Goal: Task Accomplishment & Management: Complete application form

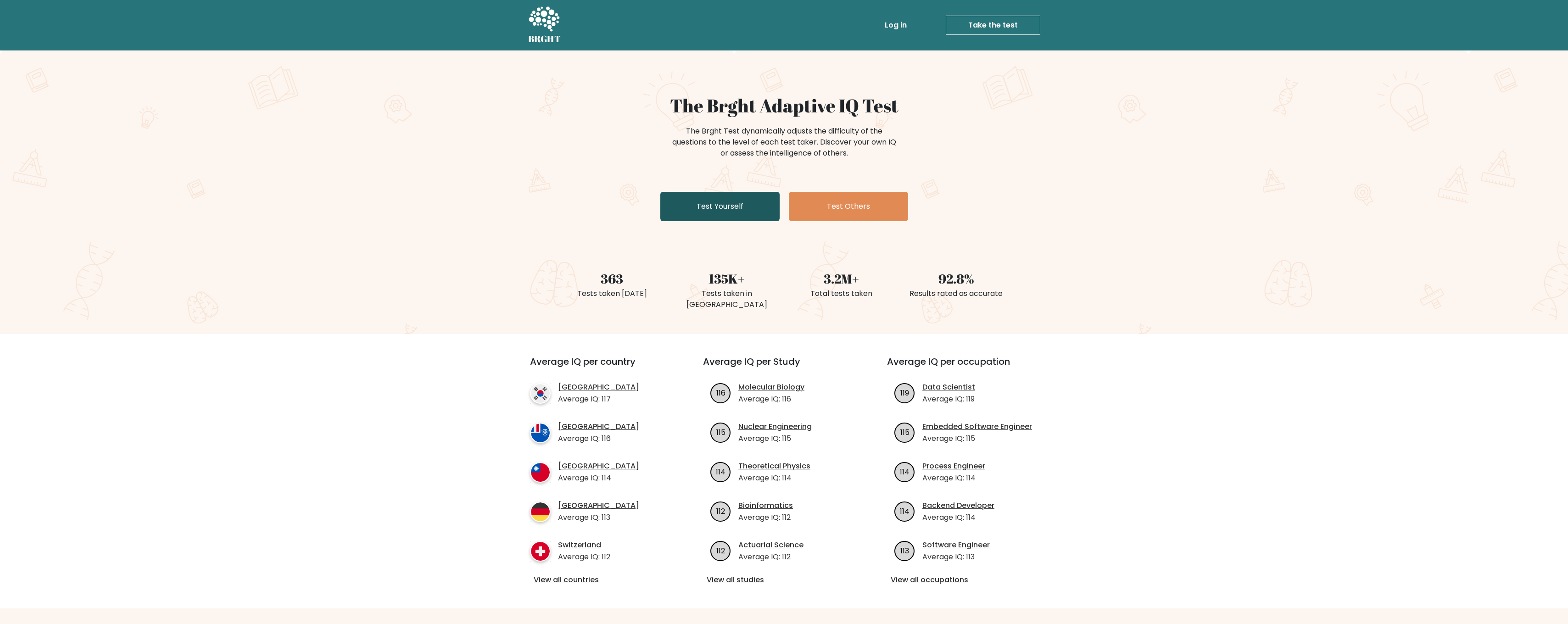
click at [740, 211] on link "Test Yourself" at bounding box center [720, 207] width 119 height 29
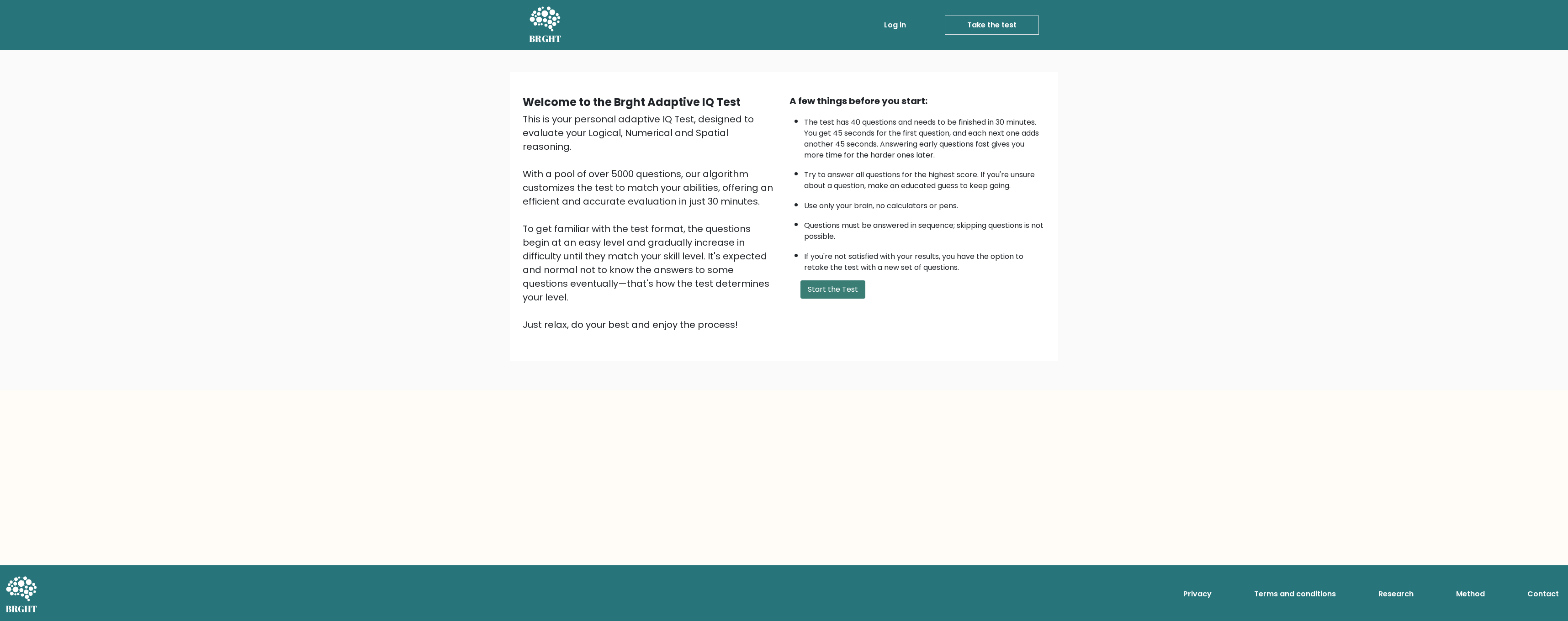
click at [828, 287] on button "Start the Test" at bounding box center [833, 290] width 65 height 18
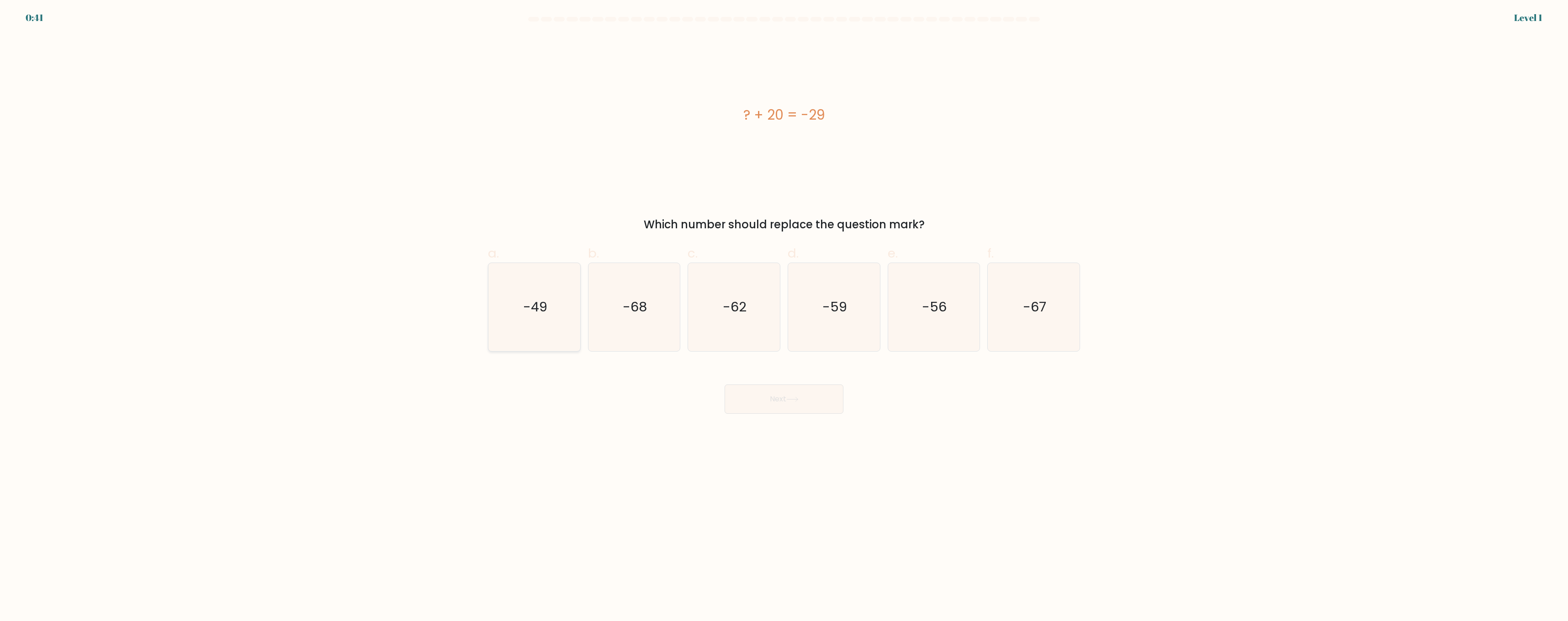
click at [519, 308] on icon "-49" at bounding box center [534, 307] width 88 height 88
click at [784, 310] on input "a. -49" at bounding box center [784, 313] width 1 height 6
radio input "true"
click at [803, 400] on button "Next" at bounding box center [783, 399] width 119 height 29
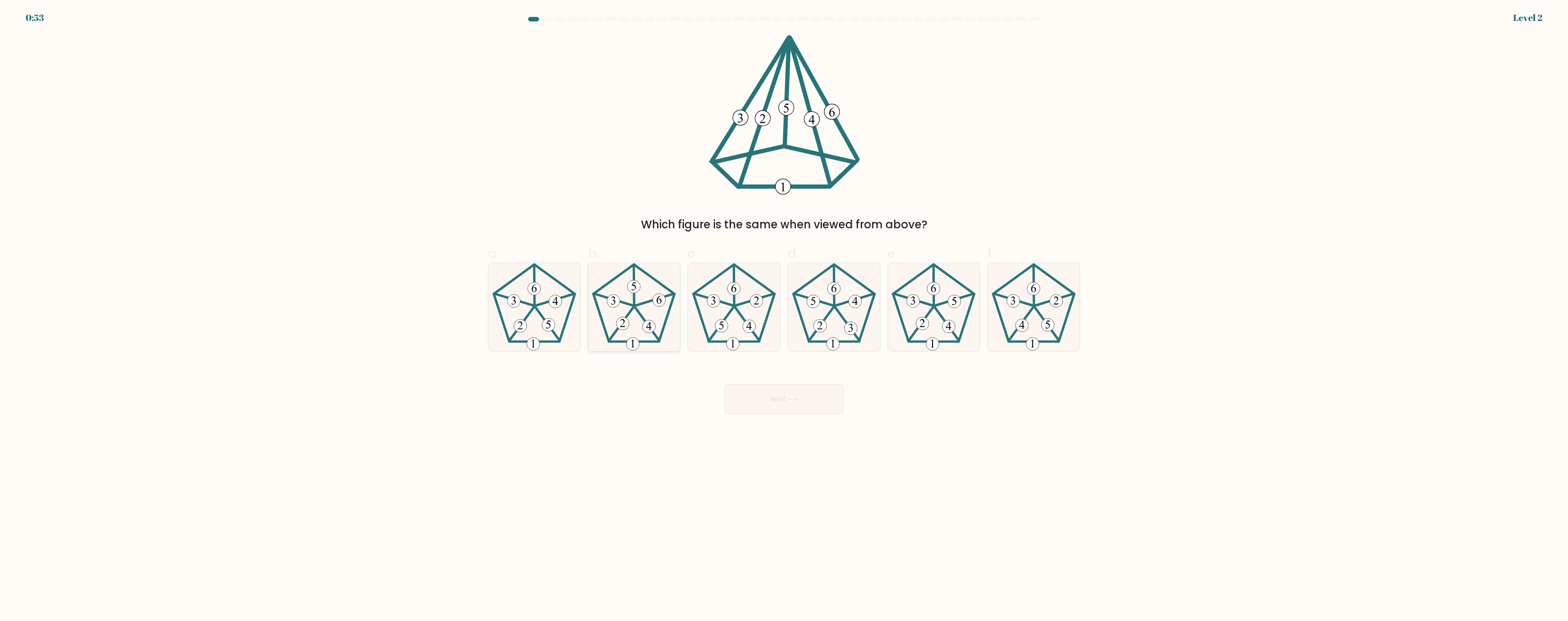
click at [629, 328] on icon at bounding box center [634, 307] width 88 height 88
click at [784, 316] on input "b." at bounding box center [784, 313] width 1 height 6
radio input "true"
click at [807, 406] on button "Next" at bounding box center [783, 399] width 119 height 29
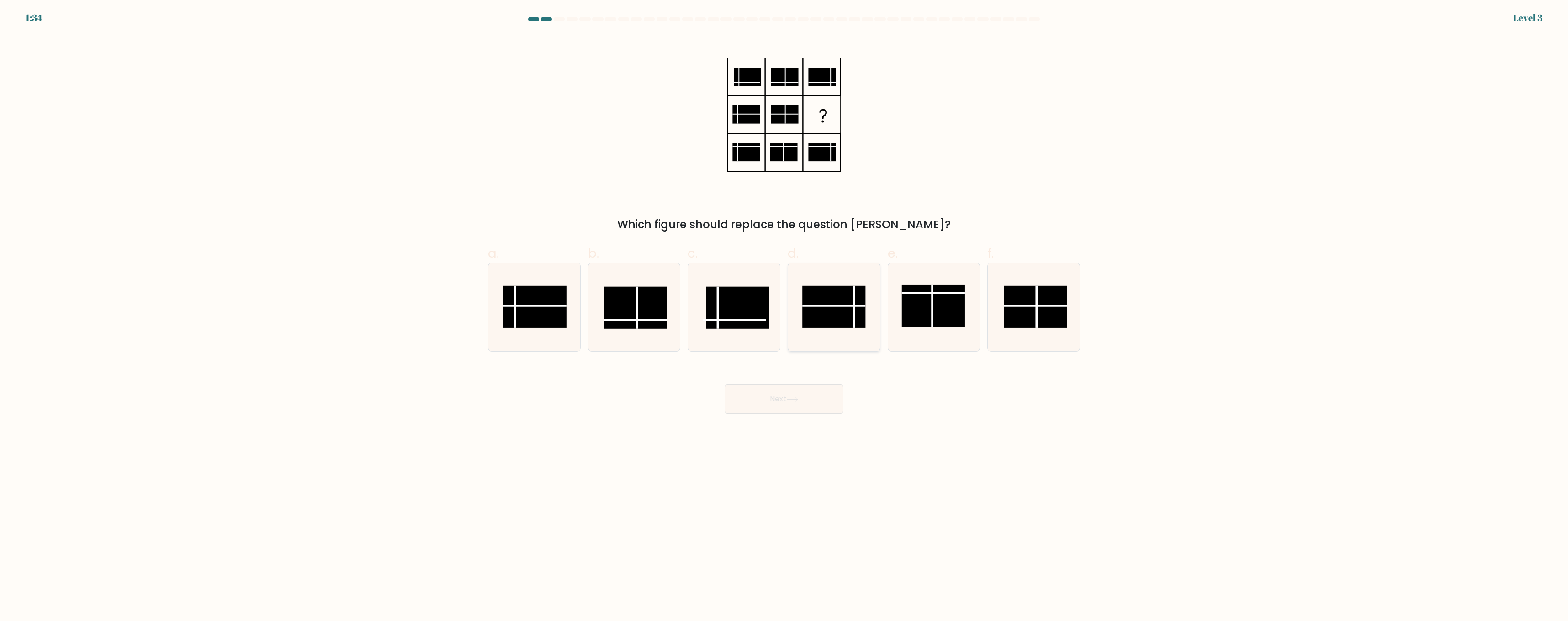
click at [838, 314] on rect at bounding box center [834, 307] width 63 height 42
click at [785, 314] on input "d." at bounding box center [784, 313] width 1 height 6
radio input "true"
click at [788, 394] on button "Next" at bounding box center [783, 399] width 119 height 29
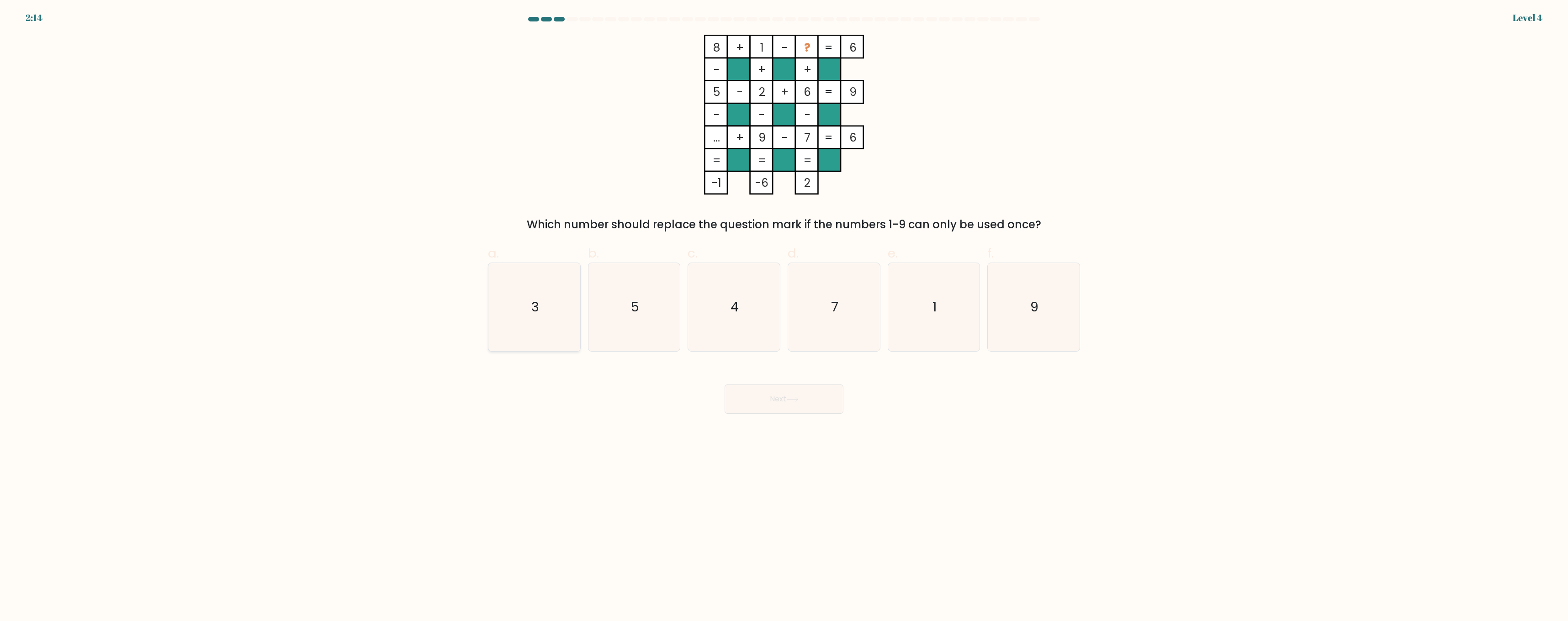
click at [565, 317] on icon "3" at bounding box center [534, 307] width 88 height 88
click at [784, 316] on input "a. 3" at bounding box center [784, 313] width 1 height 6
radio input "true"
click at [814, 406] on button "Next" at bounding box center [783, 399] width 119 height 29
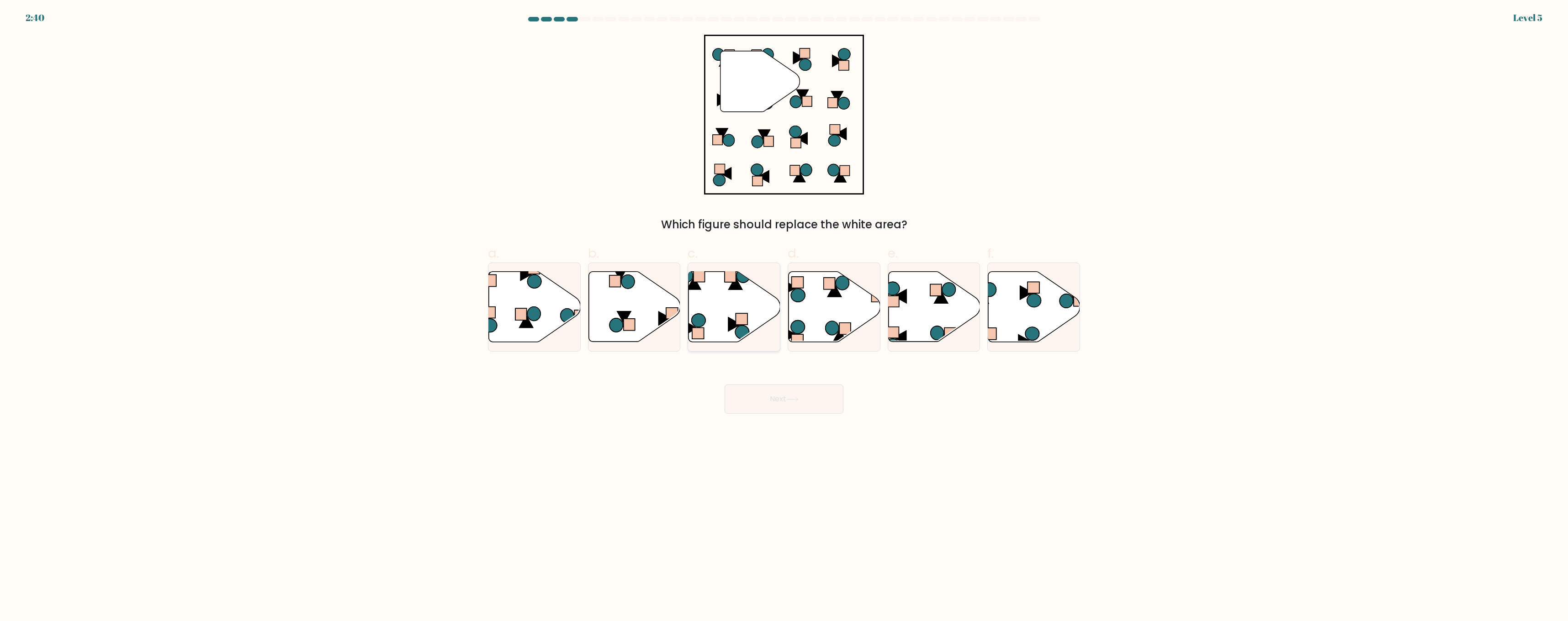
click at [706, 314] on icon at bounding box center [734, 307] width 92 height 71
click at [784, 314] on input "c." at bounding box center [784, 313] width 1 height 6
radio input "true"
click at [754, 398] on button "Next" at bounding box center [783, 399] width 119 height 29
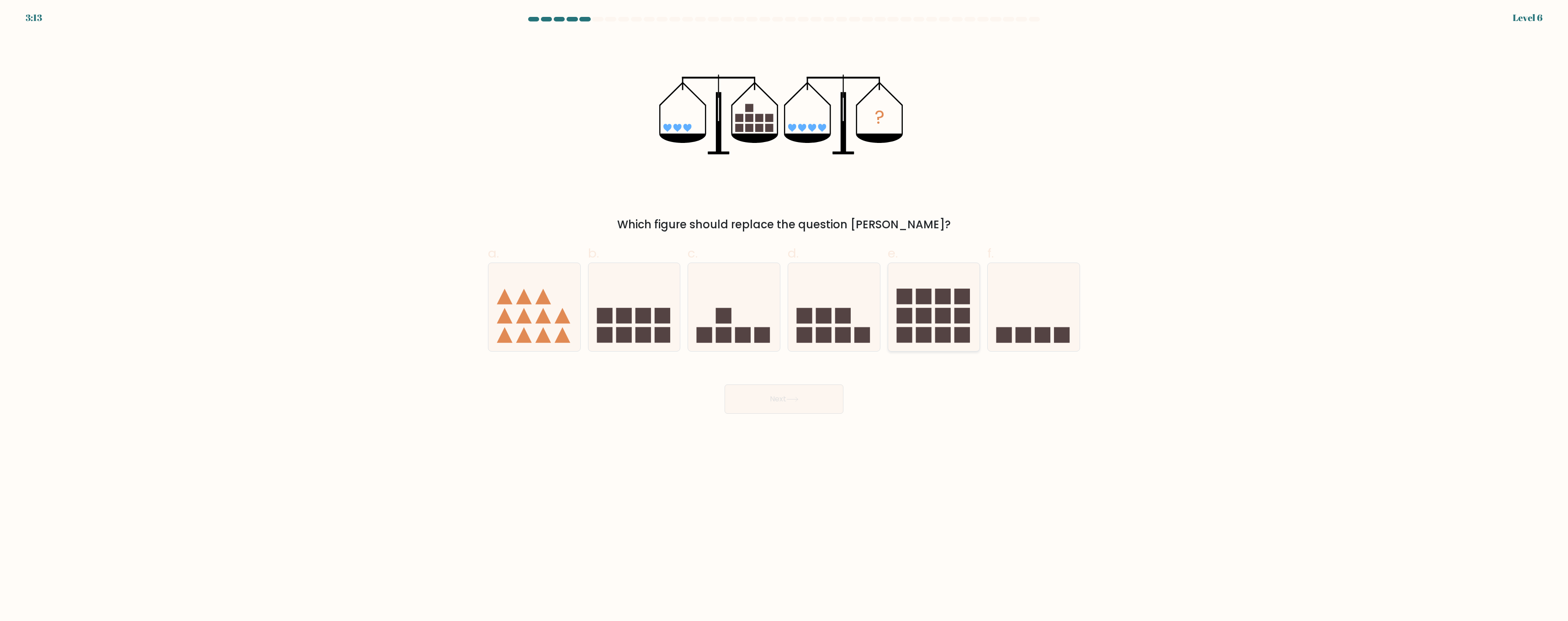
click at [941, 325] on icon at bounding box center [934, 307] width 92 height 76
click at [785, 316] on input "e." at bounding box center [784, 313] width 1 height 6
radio input "true"
click at [787, 385] on button "Next" at bounding box center [783, 399] width 119 height 29
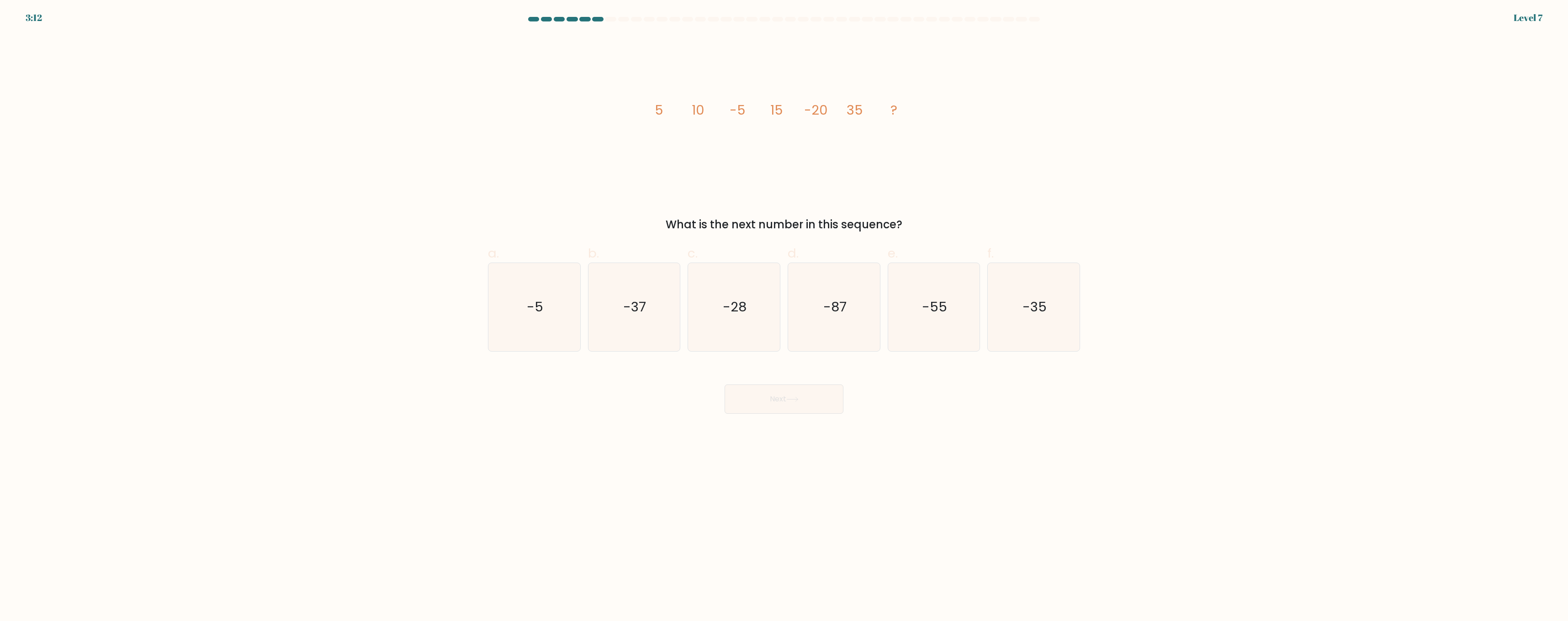
click at [781, 401] on button "Next" at bounding box center [783, 399] width 119 height 29
click at [677, 404] on div "Next" at bounding box center [784, 388] width 603 height 51
click at [906, 299] on icon "-55" at bounding box center [933, 307] width 88 height 88
click at [785, 310] on input "e. -55" at bounding box center [784, 313] width 1 height 6
radio input "true"
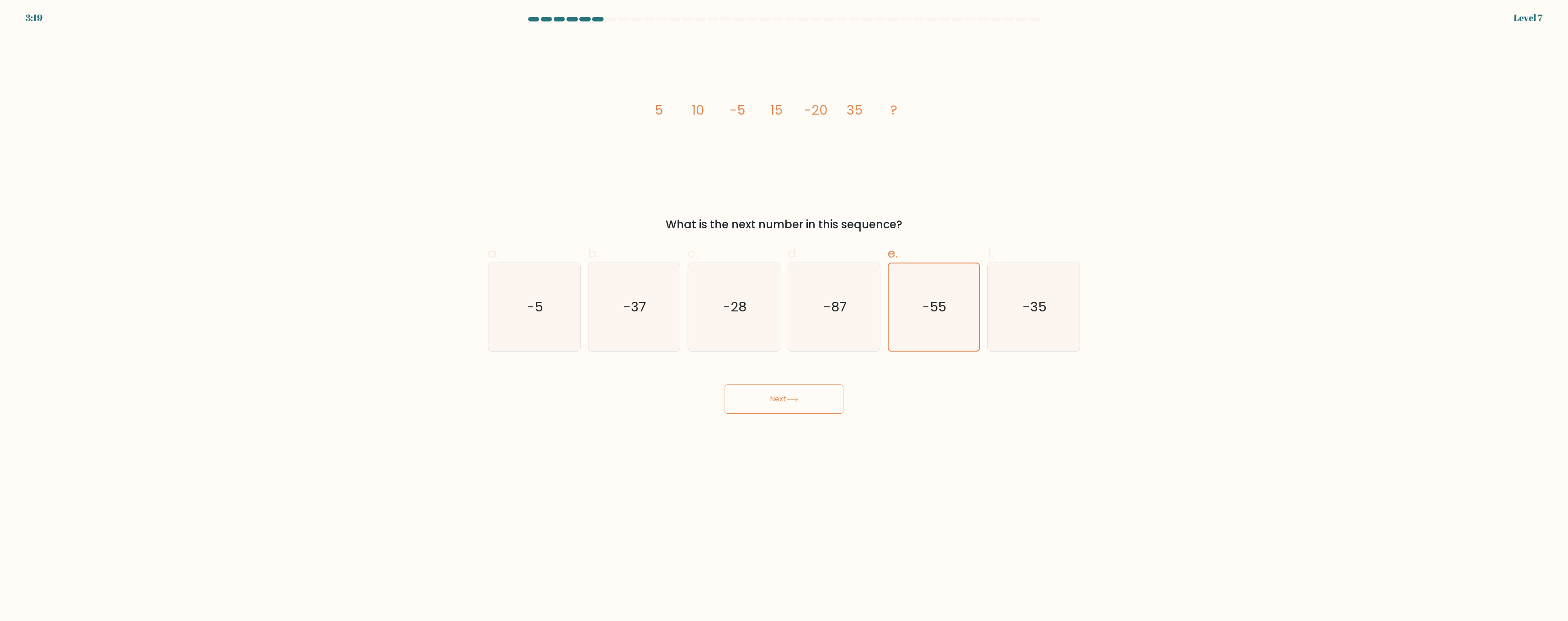
click at [796, 410] on button "Next" at bounding box center [783, 399] width 119 height 29
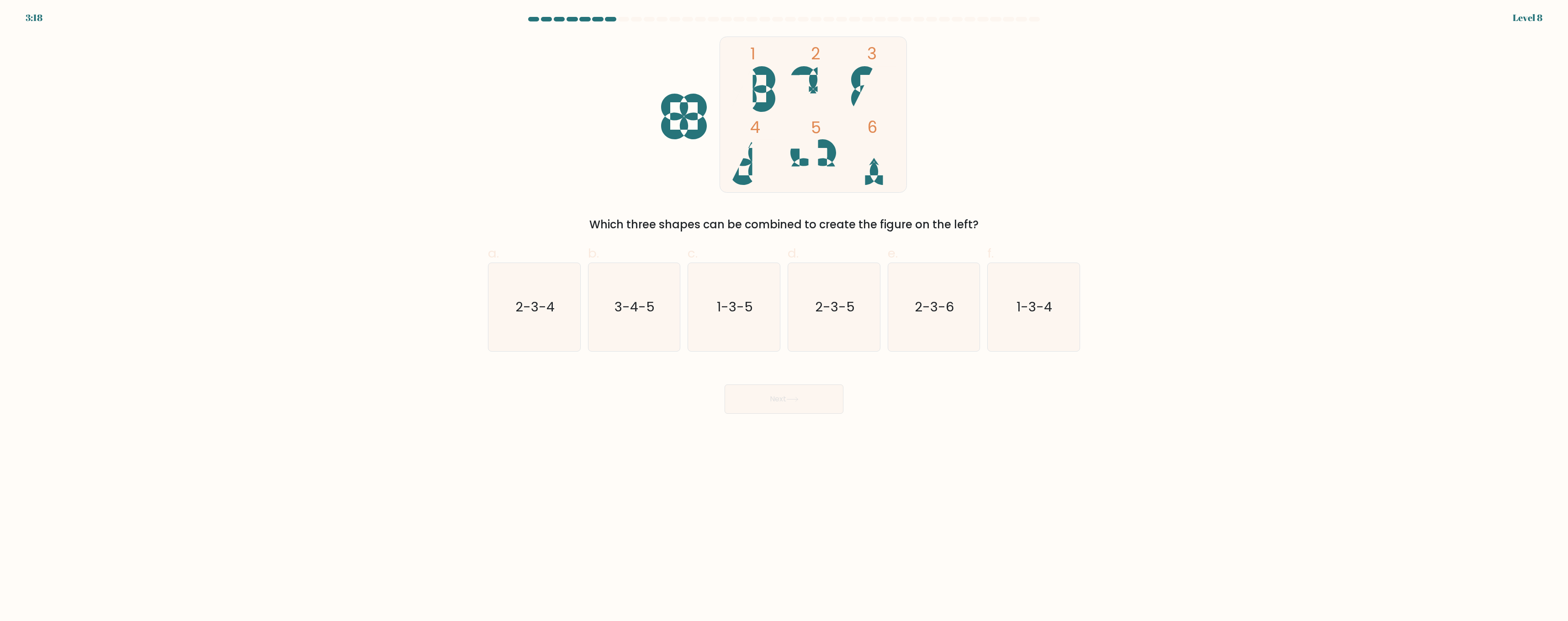
click at [792, 398] on icon at bounding box center [793, 399] width 12 height 5
click at [660, 394] on div "Next" at bounding box center [784, 388] width 603 height 51
click at [1036, 320] on icon "1-3-4" at bounding box center [1034, 307] width 88 height 88
click at [785, 316] on input "f. 1-3-4" at bounding box center [784, 313] width 1 height 6
radio input "true"
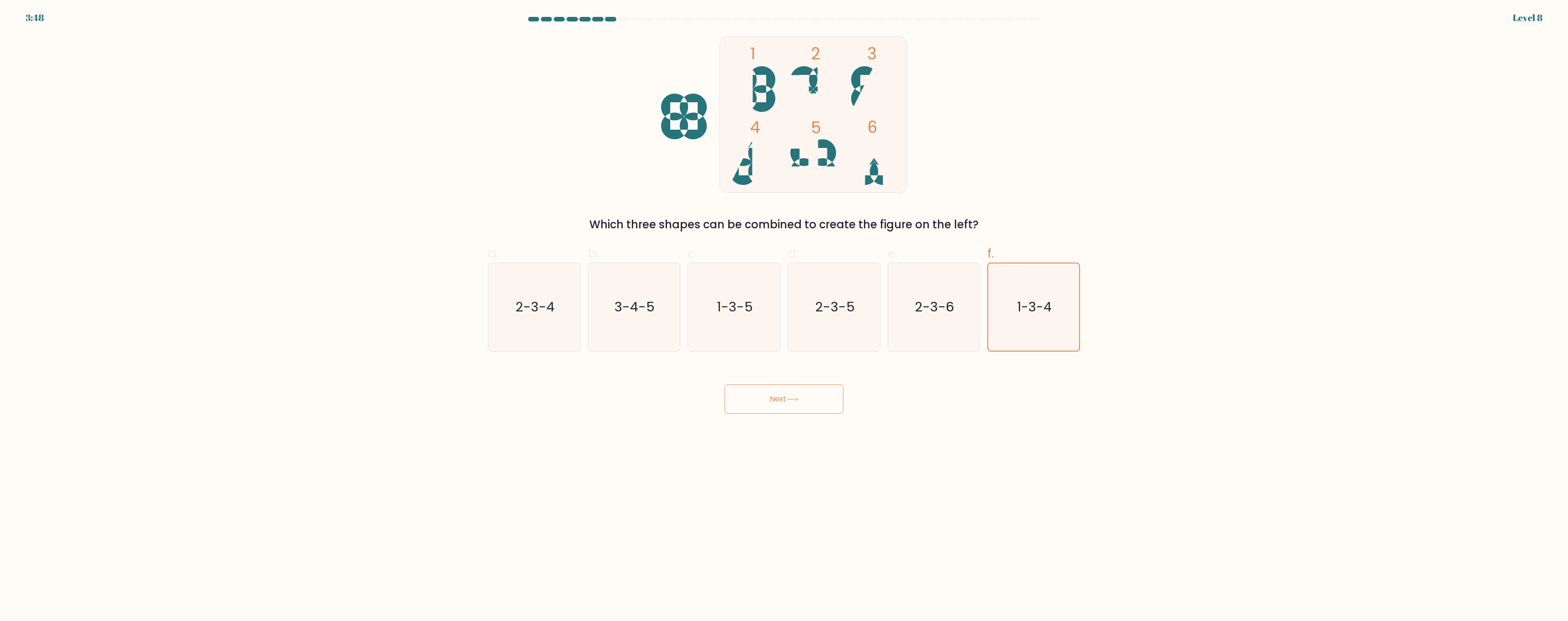
click at [800, 393] on button "Next" at bounding box center [783, 399] width 119 height 29
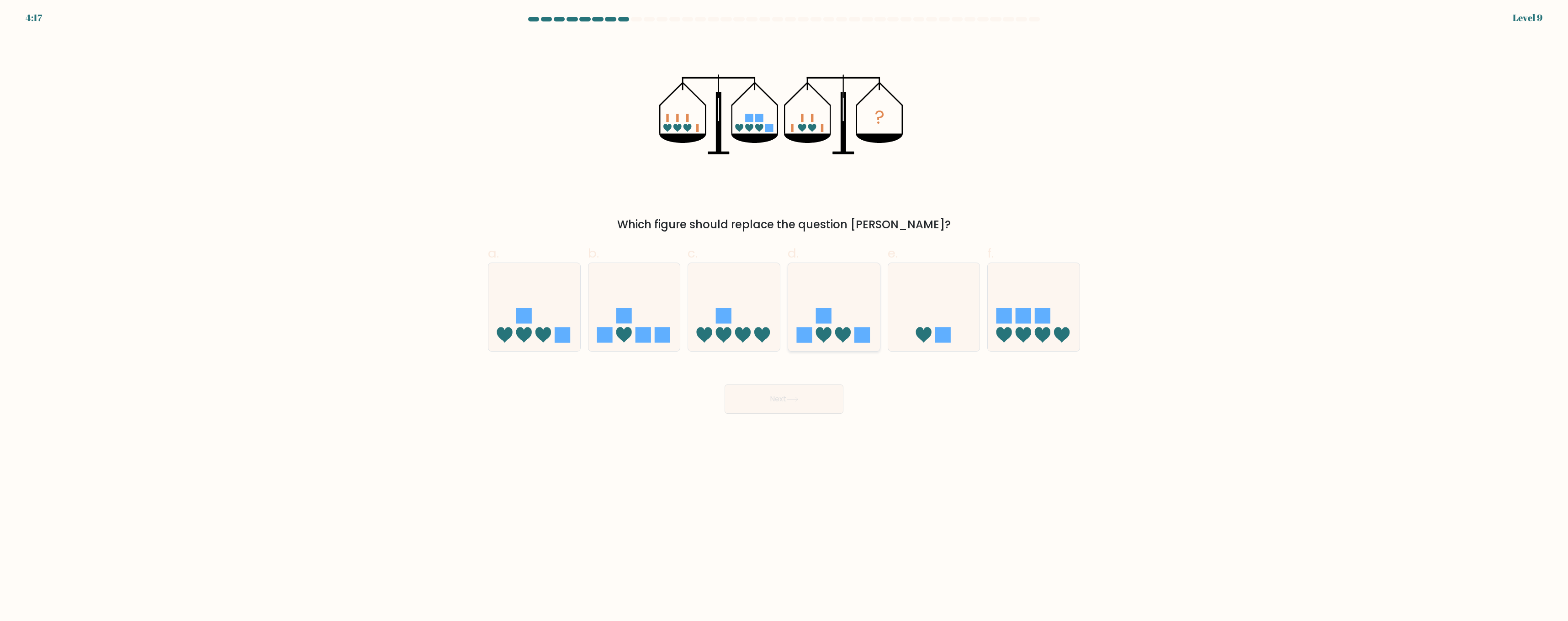
click at [807, 319] on icon at bounding box center [834, 307] width 92 height 76
click at [785, 316] on input "d." at bounding box center [784, 313] width 1 height 6
radio input "true"
click at [796, 409] on button "Next" at bounding box center [783, 399] width 119 height 29
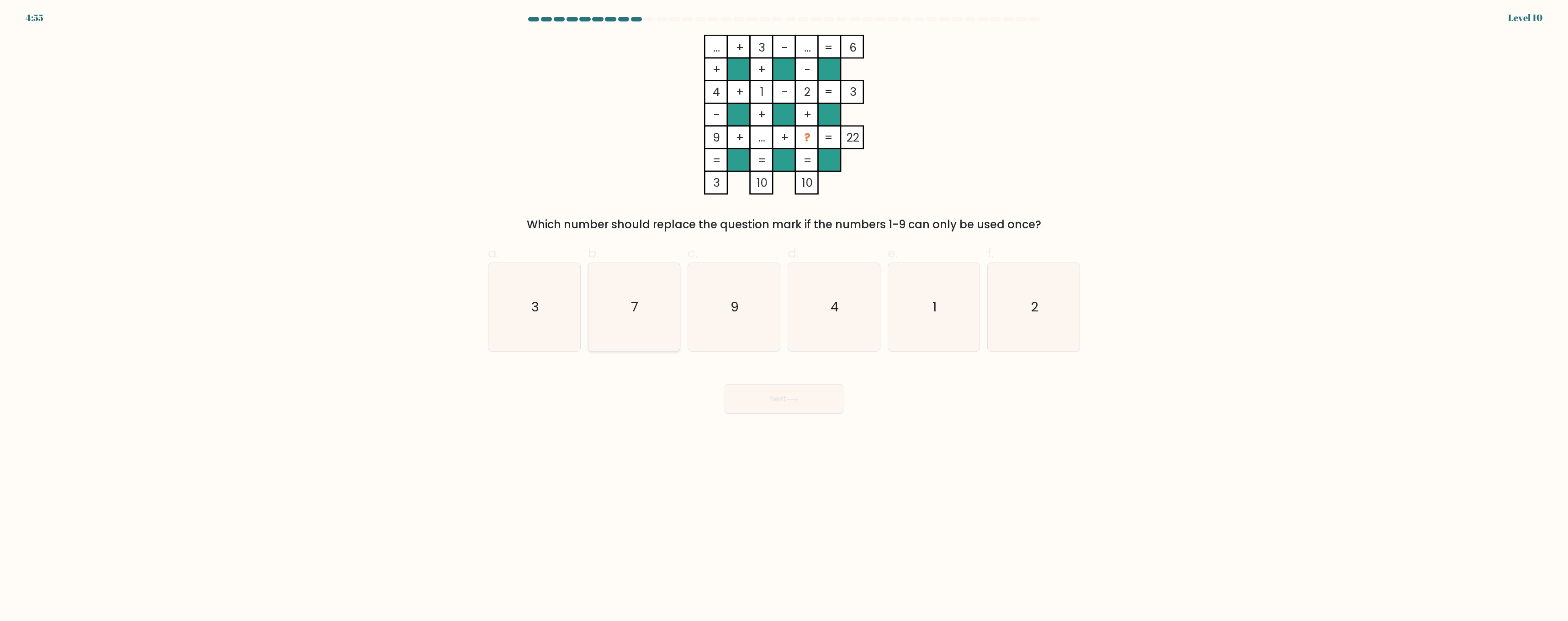
click at [637, 328] on icon "7" at bounding box center [634, 307] width 88 height 88
click at [784, 316] on input "b. 7" at bounding box center [784, 313] width 1 height 6
radio input "true"
click at [775, 404] on button "Next" at bounding box center [783, 399] width 119 height 29
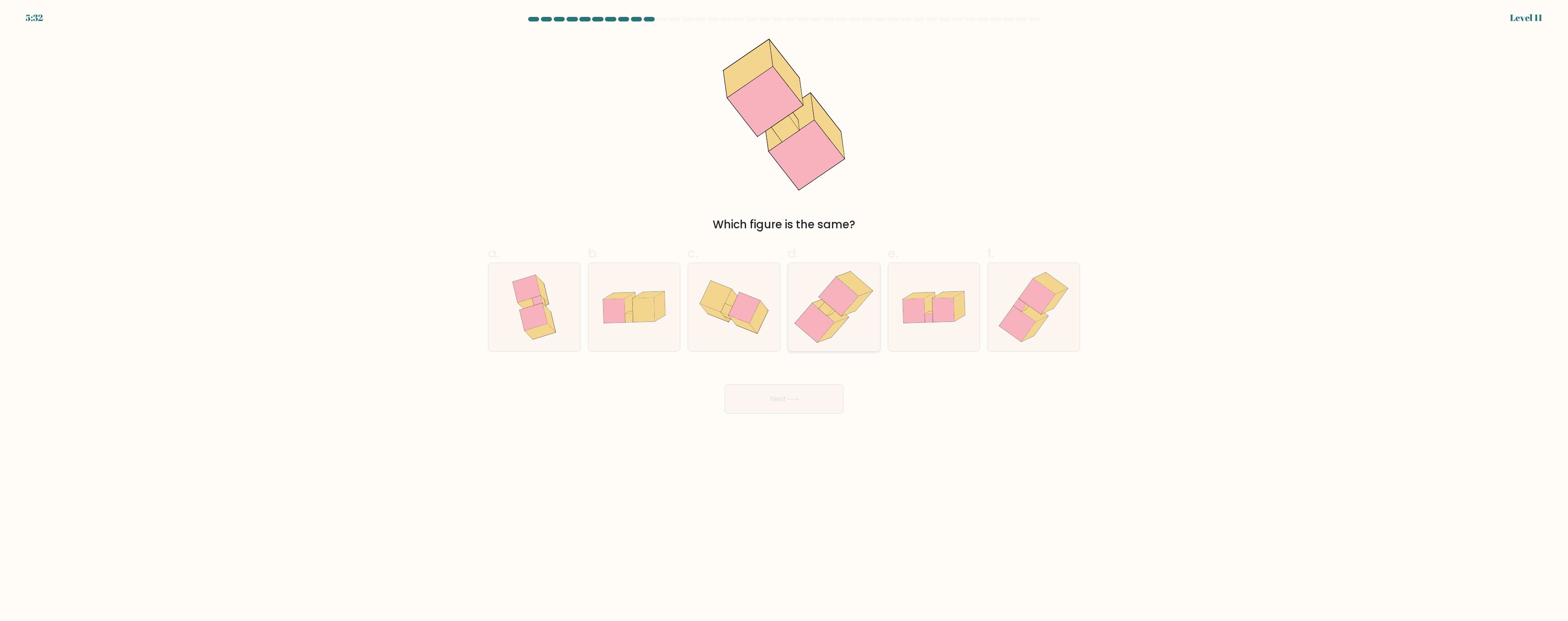
click at [854, 312] on icon at bounding box center [833, 307] width 86 height 88
click at [785, 312] on input "d." at bounding box center [784, 313] width 1 height 6
radio input "true"
click at [803, 393] on button "Next" at bounding box center [783, 399] width 119 height 29
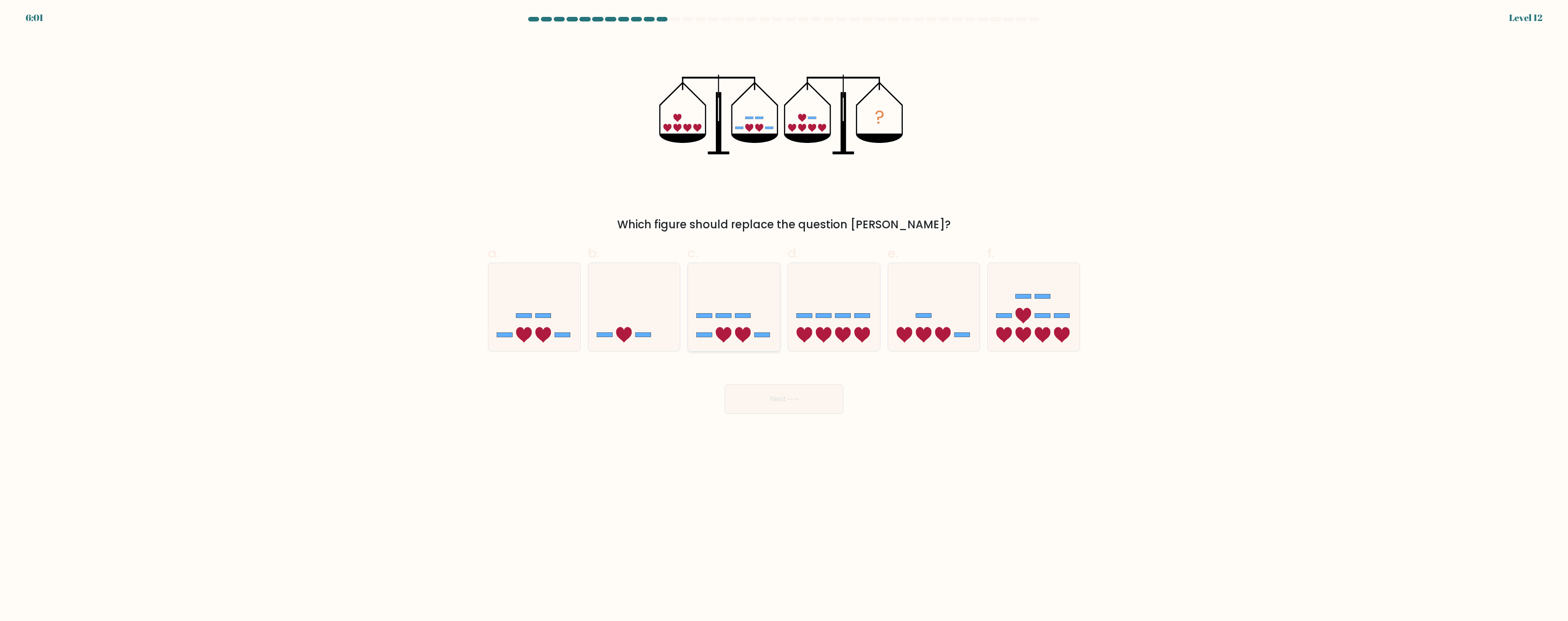
click at [704, 330] on icon at bounding box center [733, 307] width 92 height 76
click at [784, 316] on input "c." at bounding box center [784, 313] width 1 height 6
radio input "true"
click at [777, 410] on button "Next" at bounding box center [783, 399] width 119 height 29
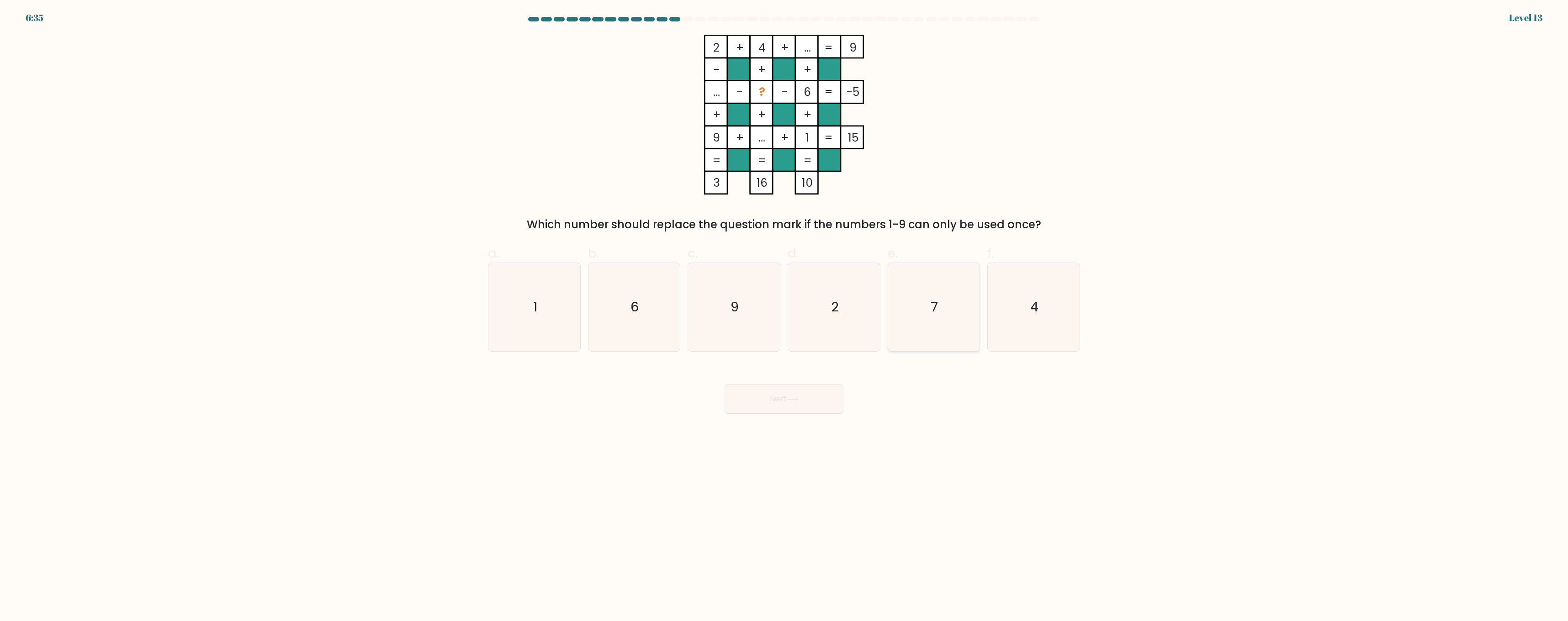
click at [917, 338] on icon "7" at bounding box center [933, 307] width 88 height 88
click at [785, 316] on input "e. 7" at bounding box center [784, 313] width 1 height 6
radio input "true"
click at [817, 400] on button "Next" at bounding box center [783, 399] width 119 height 29
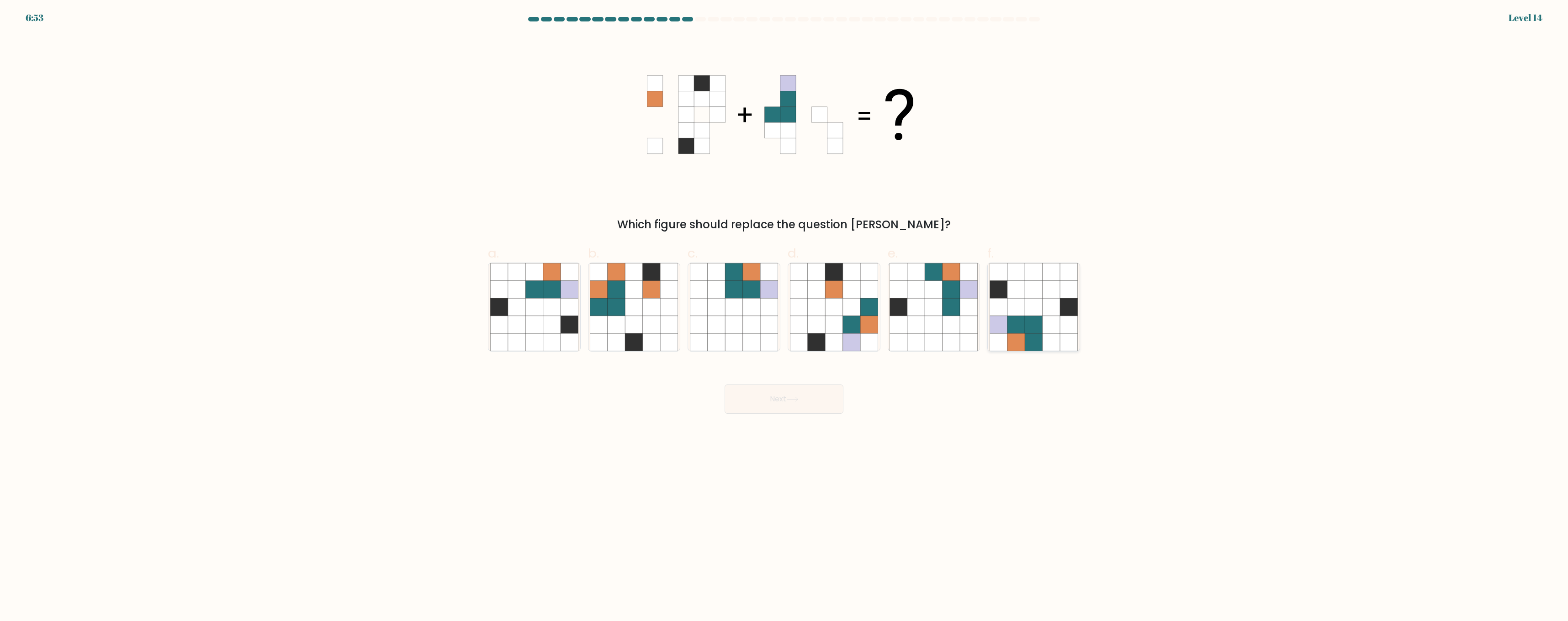
click at [1045, 316] on icon at bounding box center [1051, 307] width 18 height 18
click at [785, 316] on input "f." at bounding box center [784, 313] width 1 height 6
radio input "true"
click at [805, 392] on button "Next" at bounding box center [783, 399] width 119 height 29
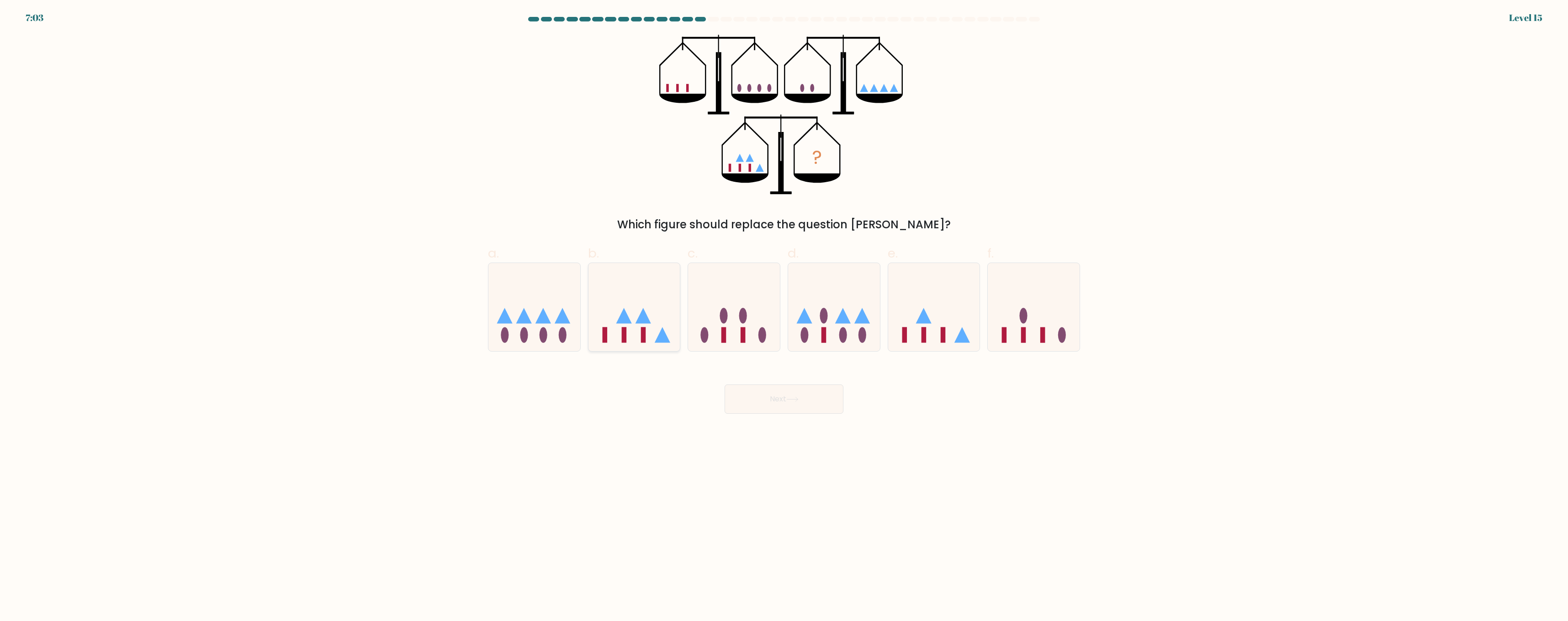
click at [637, 326] on icon at bounding box center [634, 307] width 92 height 76
click at [784, 316] on input "b." at bounding box center [784, 313] width 1 height 6
radio input "true"
click at [748, 399] on button "Next" at bounding box center [783, 399] width 119 height 29
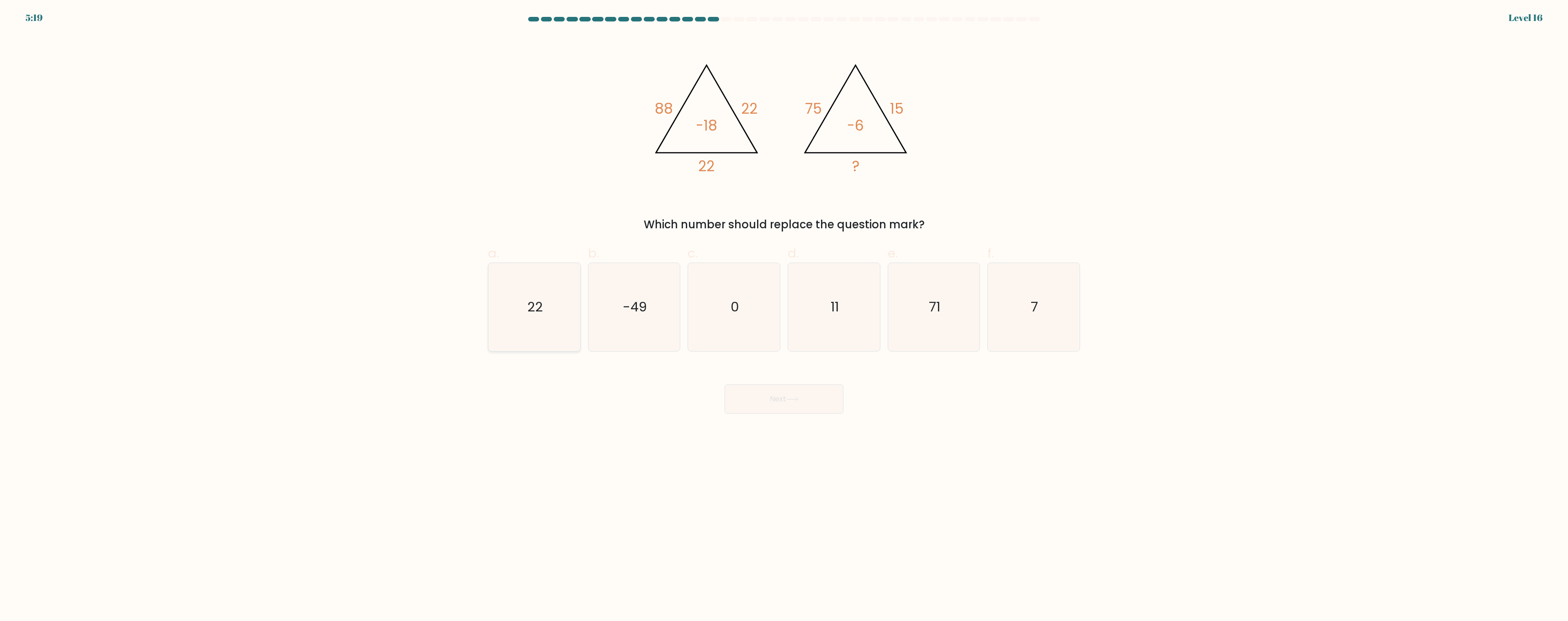
click at [523, 349] on icon "22" at bounding box center [534, 307] width 88 height 88
click at [784, 316] on input "a. 22" at bounding box center [784, 313] width 1 height 6
radio input "true"
click at [757, 404] on button "Next" at bounding box center [783, 399] width 119 height 29
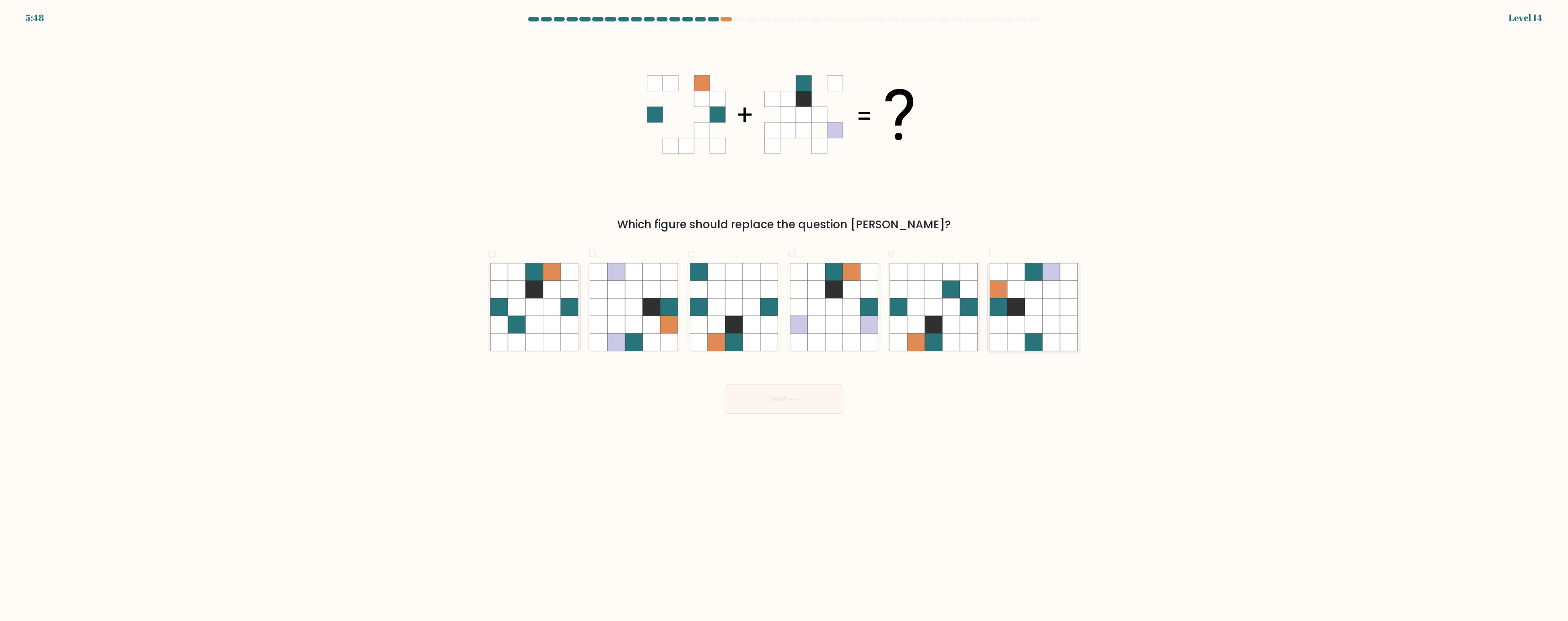
click at [1004, 325] on icon at bounding box center [998, 324] width 18 height 18
click at [785, 316] on input "f." at bounding box center [784, 313] width 1 height 6
radio input "true"
click at [828, 398] on button "Next" at bounding box center [783, 399] width 119 height 29
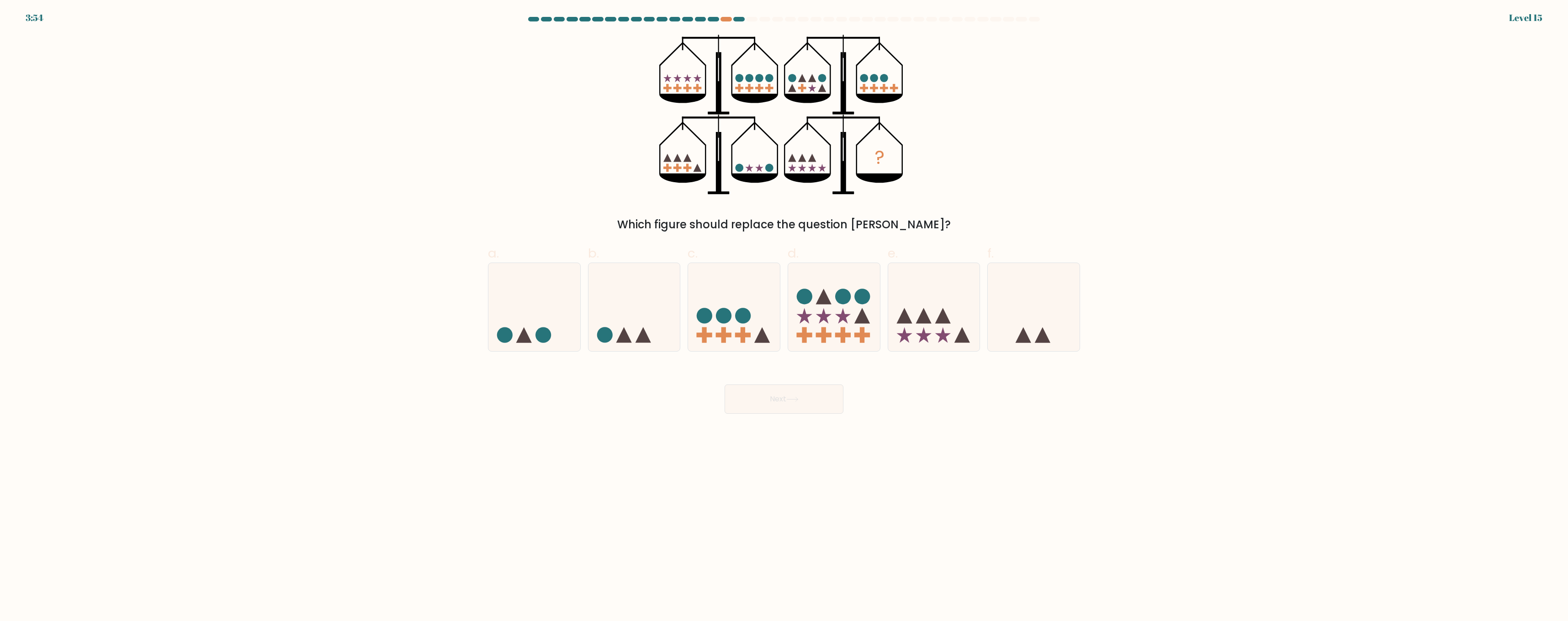
click at [752, 361] on form at bounding box center [784, 215] width 1568 height 397
click at [741, 336] on rect at bounding box center [743, 335] width 16 height 5
click at [784, 316] on input "c." at bounding box center [784, 313] width 1 height 6
radio input "true"
click at [738, 400] on button "Next" at bounding box center [783, 399] width 119 height 29
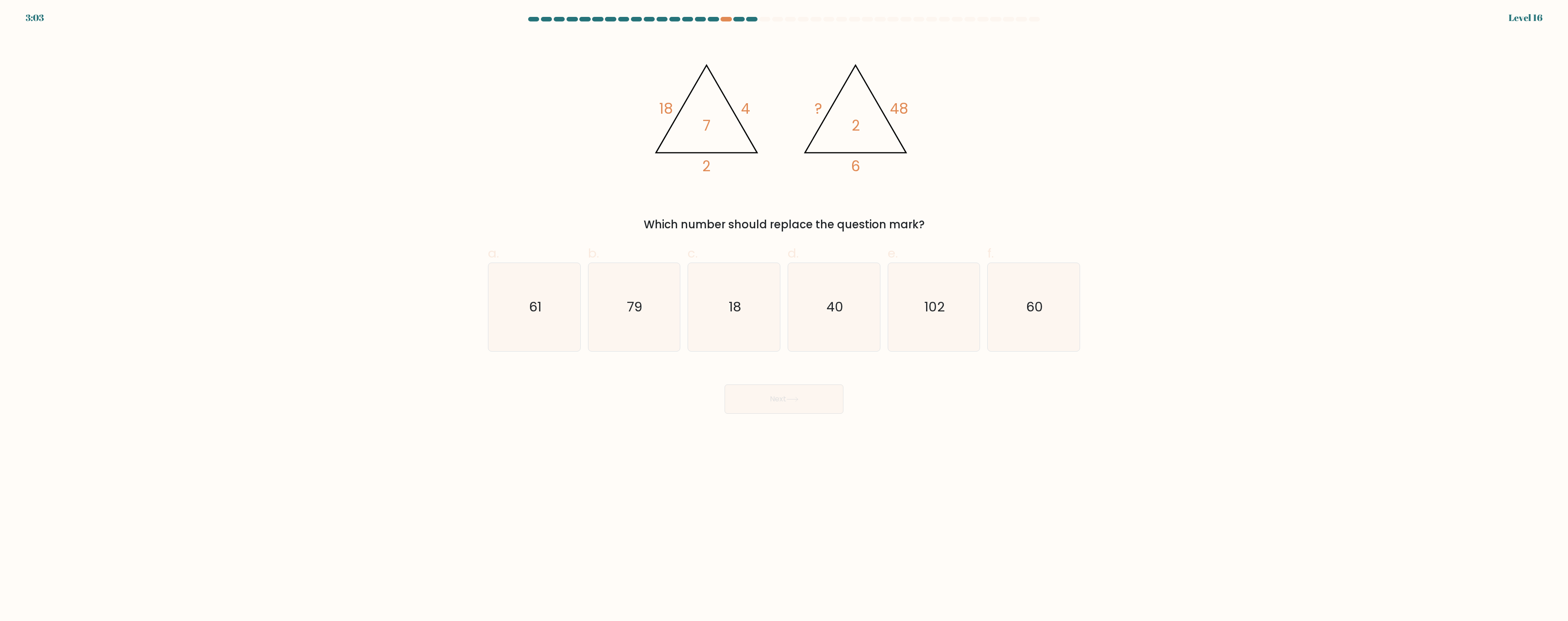
click at [1032, 328] on icon "60" at bounding box center [1034, 307] width 88 height 88
click at [785, 316] on input "f. 60" at bounding box center [784, 313] width 1 height 6
radio input "true"
click at [796, 397] on icon at bounding box center [793, 399] width 12 height 5
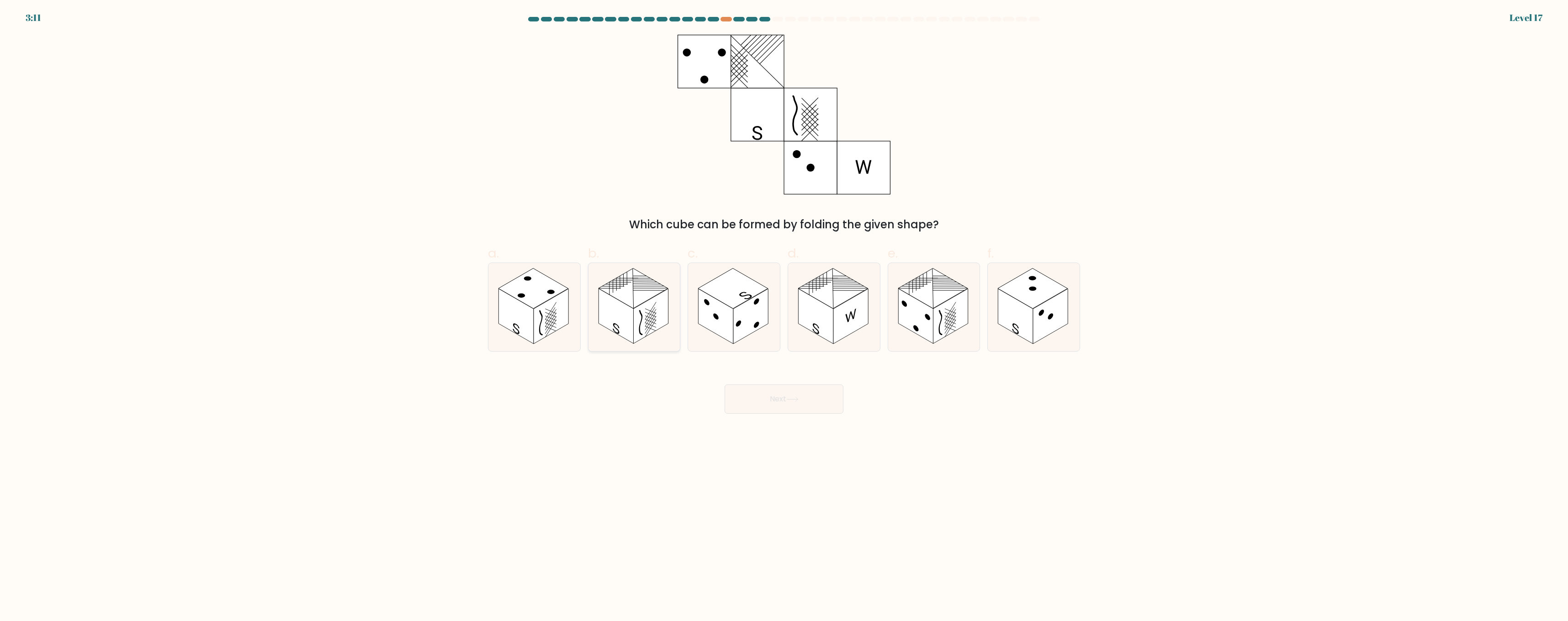
click at [640, 325] on icon at bounding box center [641, 323] width 3 height 27
click at [784, 316] on input "b." at bounding box center [784, 313] width 1 height 6
radio input "true"
click at [758, 385] on button "Next" at bounding box center [783, 399] width 119 height 29
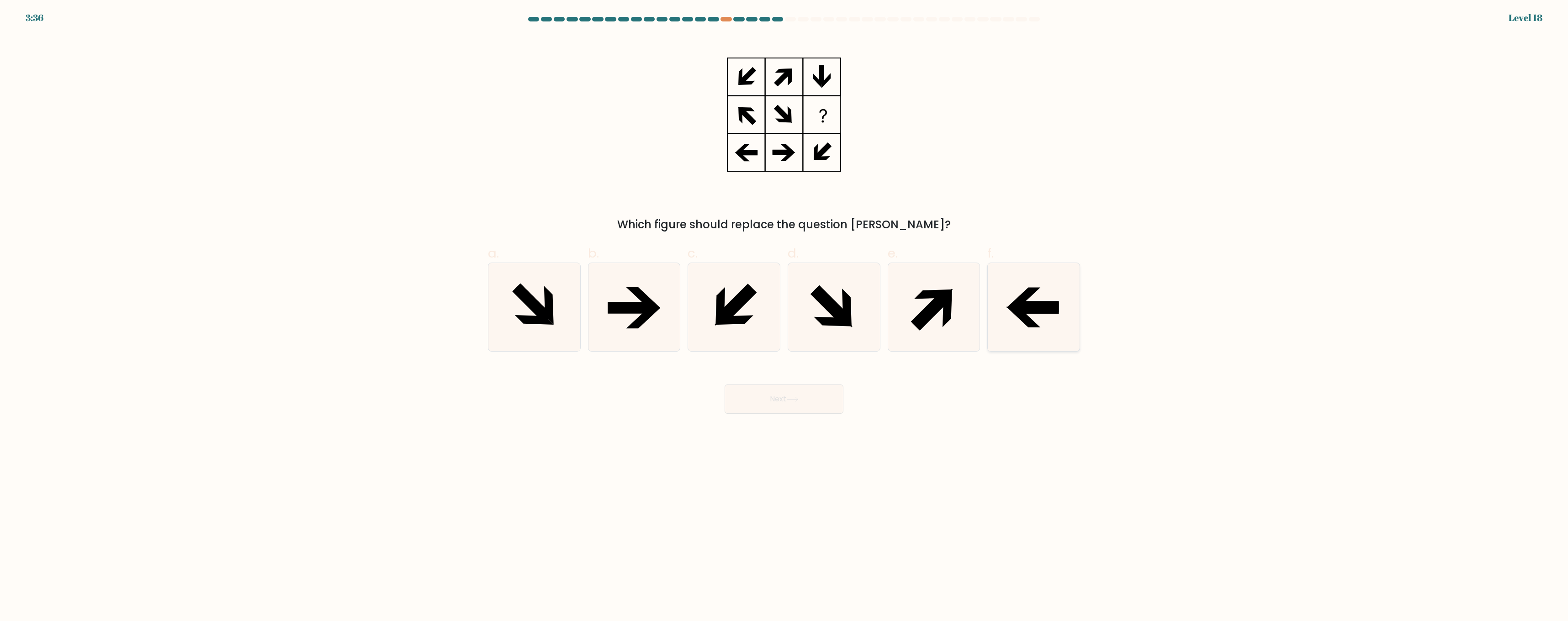
click at [1049, 319] on icon at bounding box center [1034, 307] width 88 height 88
click at [785, 316] on input "f." at bounding box center [784, 313] width 1 height 6
radio input "true"
click at [797, 401] on icon at bounding box center [793, 399] width 12 height 5
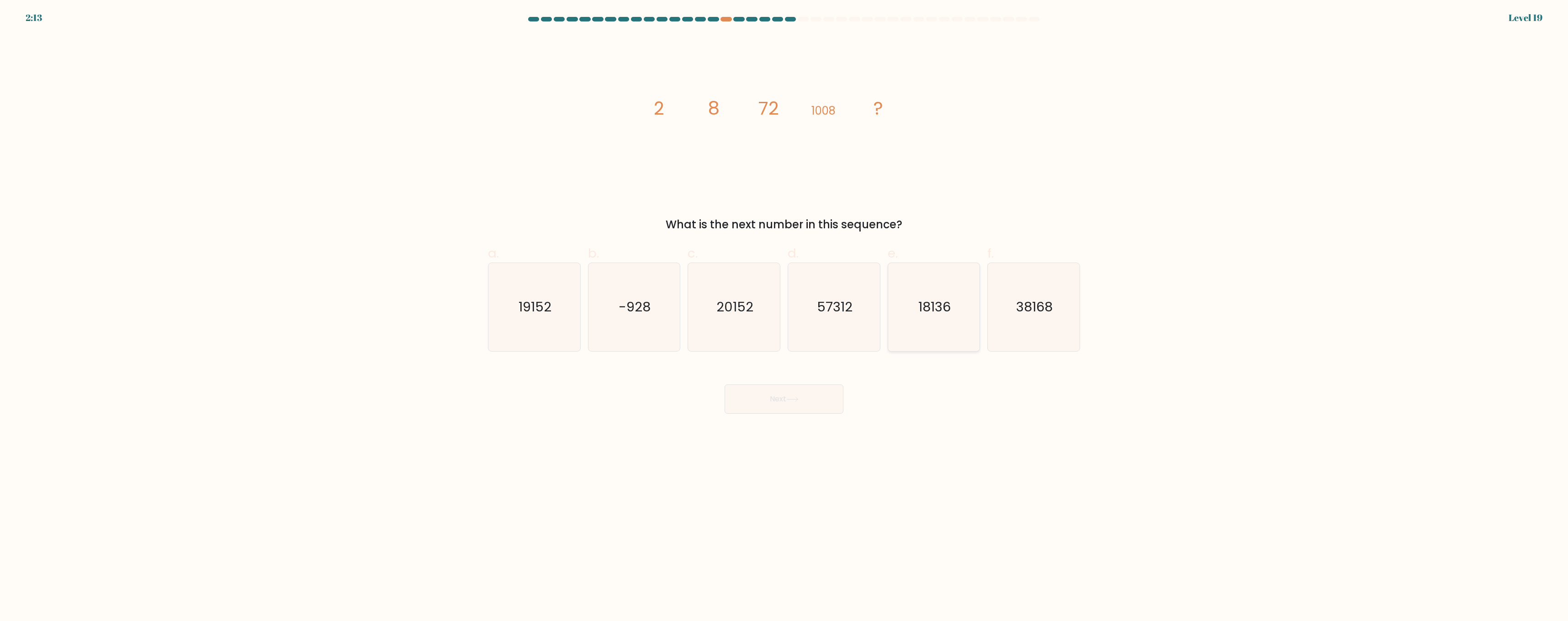
click at [920, 336] on icon "18136" at bounding box center [933, 307] width 88 height 88
click at [785, 316] on input "e. 18136" at bounding box center [784, 313] width 1 height 6
radio input "true"
click at [829, 396] on button "Next" at bounding box center [783, 399] width 119 height 29
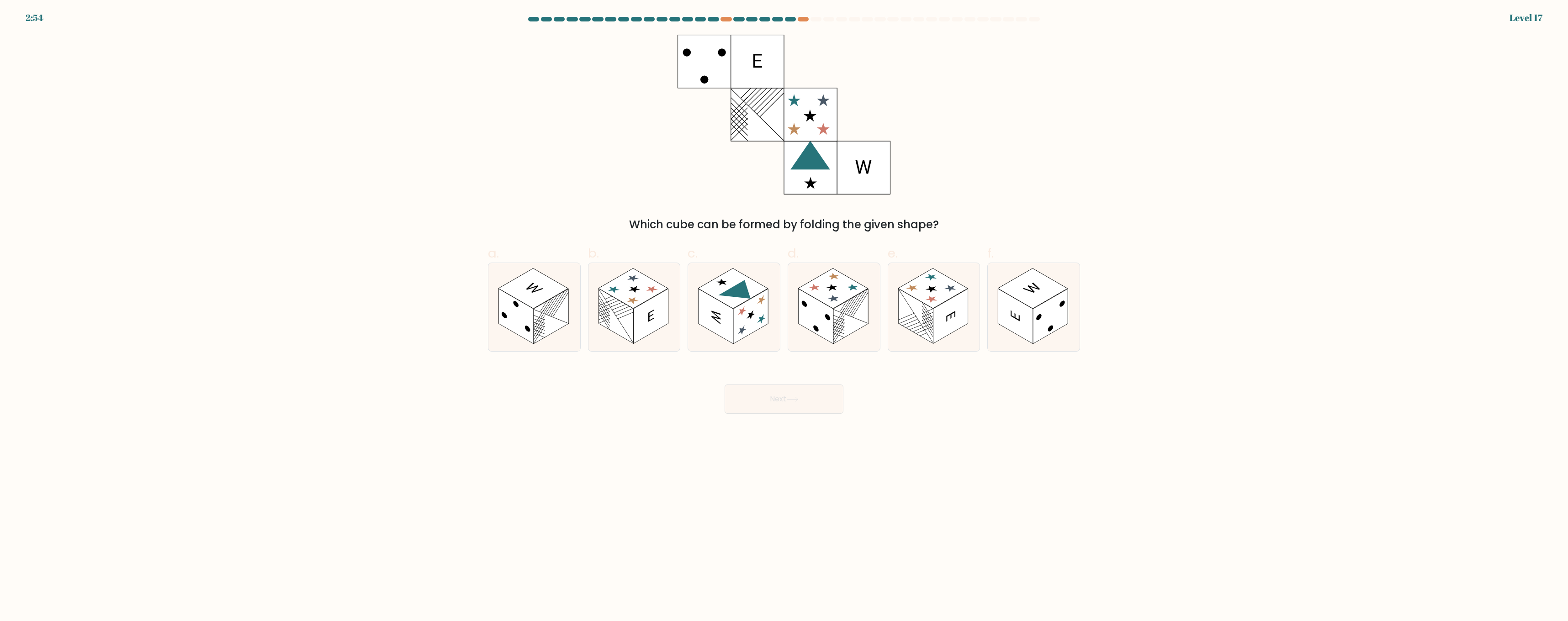
click at [1534, 17] on body "2:54 Level 17" at bounding box center [784, 310] width 1568 height 621
click at [28, 16] on div "2:53" at bounding box center [34, 18] width 18 height 14
click at [553, 325] on rect at bounding box center [551, 316] width 35 height 55
click at [784, 316] on input "a." at bounding box center [784, 313] width 1 height 6
radio input "true"
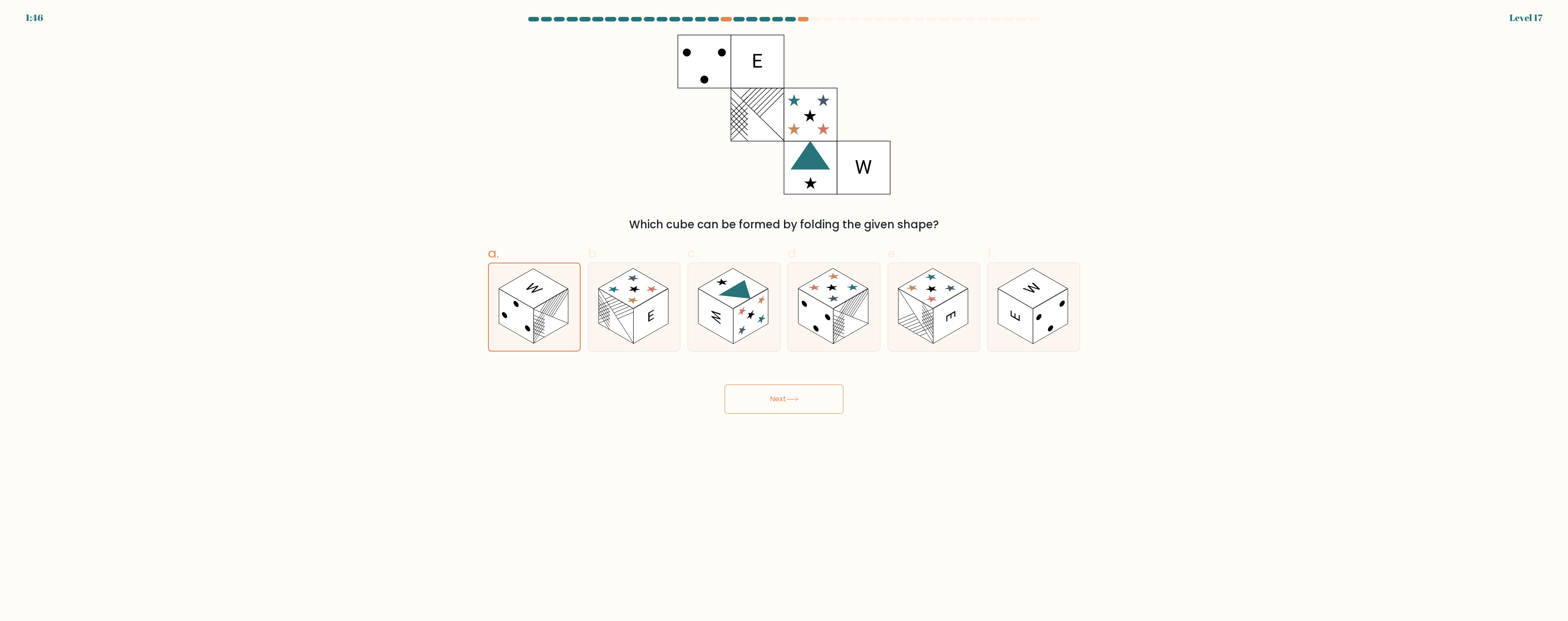
drag, startPoint x: 783, startPoint y: 404, endPoint x: 777, endPoint y: 404, distance: 6.0
click at [783, 404] on button "Next" at bounding box center [783, 399] width 119 height 29
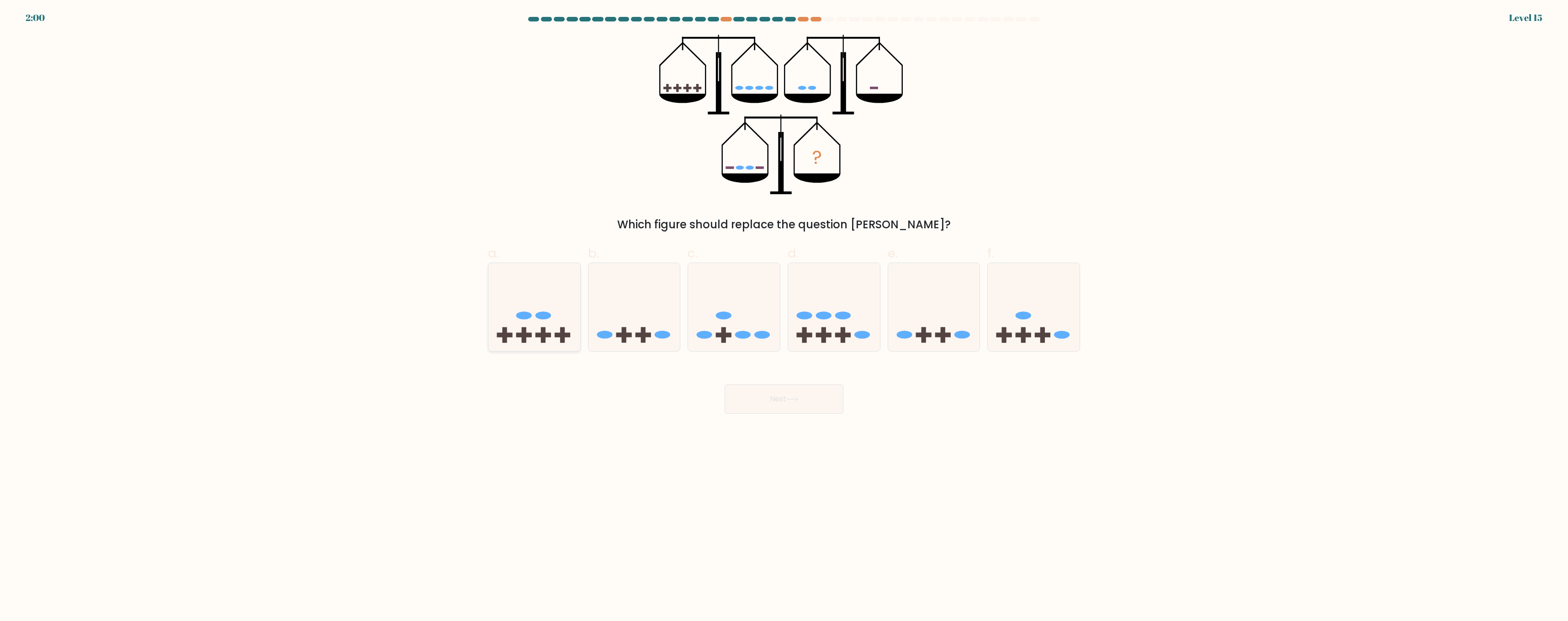
click at [536, 305] on icon at bounding box center [534, 307] width 92 height 76
click at [784, 310] on input "a." at bounding box center [784, 313] width 1 height 6
radio input "true"
click at [767, 381] on div "Next" at bounding box center [784, 388] width 603 height 51
click at [771, 395] on button "Next" at bounding box center [783, 399] width 119 height 29
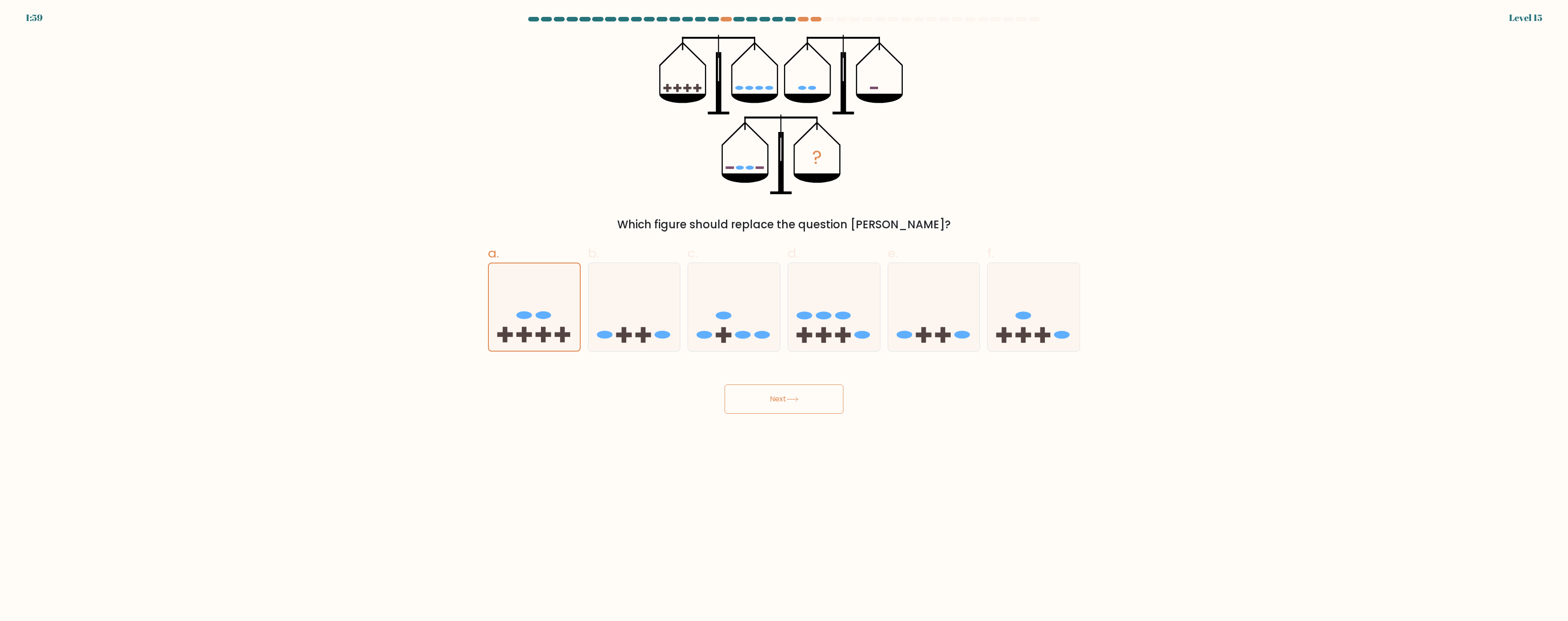
click at [771, 395] on button "Next" at bounding box center [783, 399] width 119 height 29
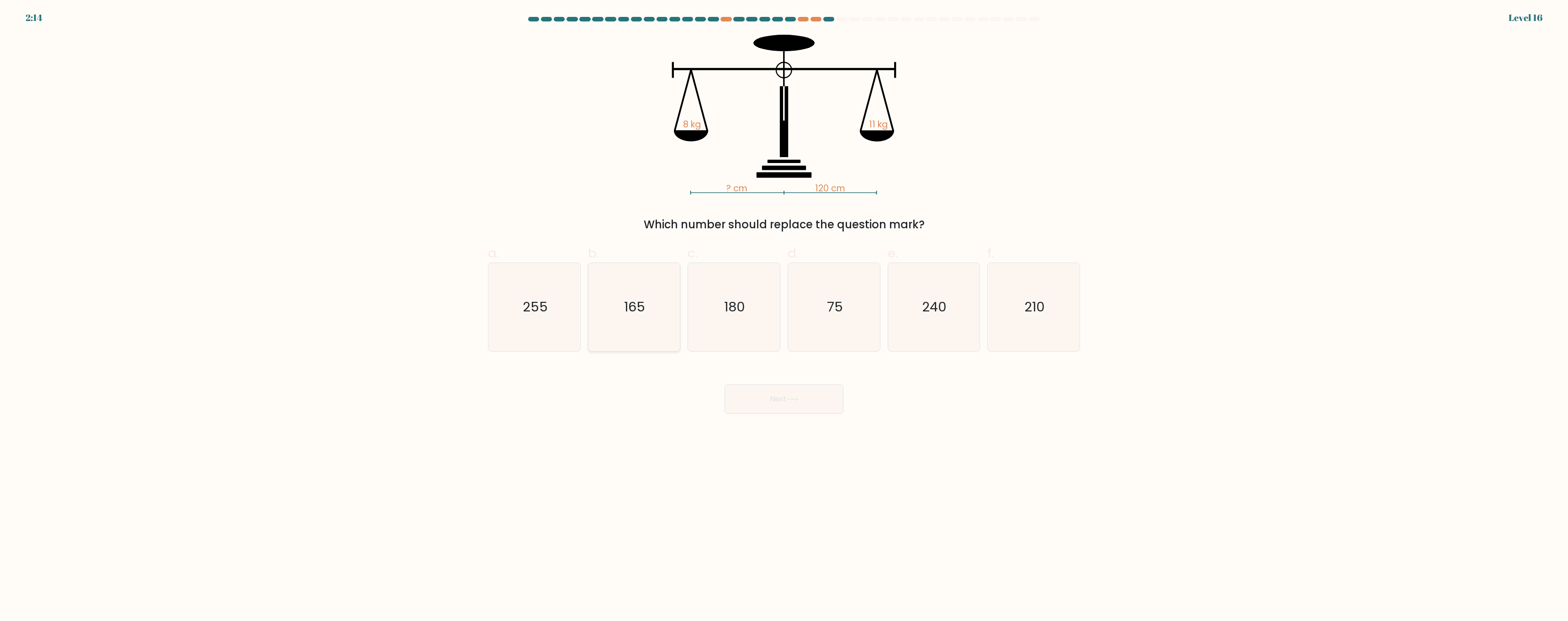
click at [642, 330] on icon "165" at bounding box center [634, 307] width 88 height 88
click at [784, 316] on input "b. 165" at bounding box center [784, 313] width 1 height 6
radio input "true"
click at [782, 387] on button "Next" at bounding box center [783, 399] width 119 height 29
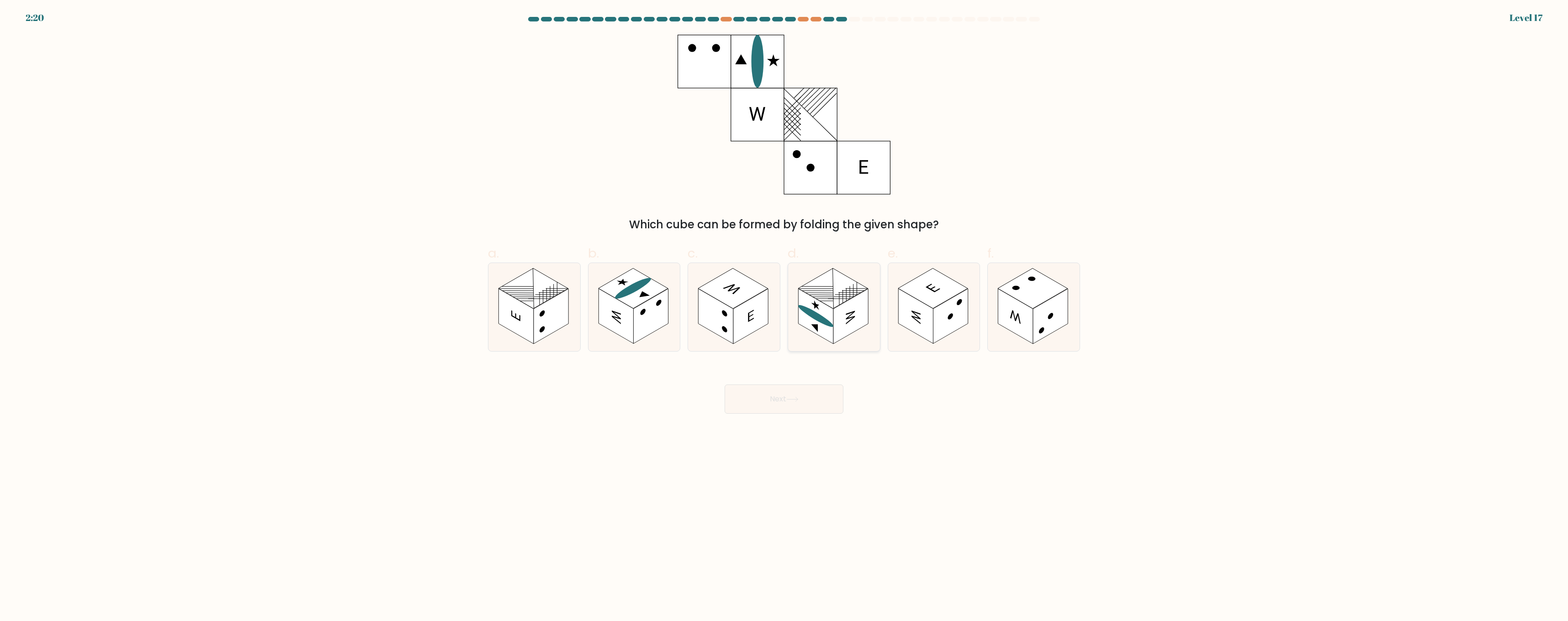
click at [853, 327] on rect at bounding box center [850, 316] width 35 height 55
click at [785, 316] on input "d." at bounding box center [784, 313] width 1 height 6
radio input "true"
click at [810, 385] on button "Next" at bounding box center [783, 399] width 119 height 29
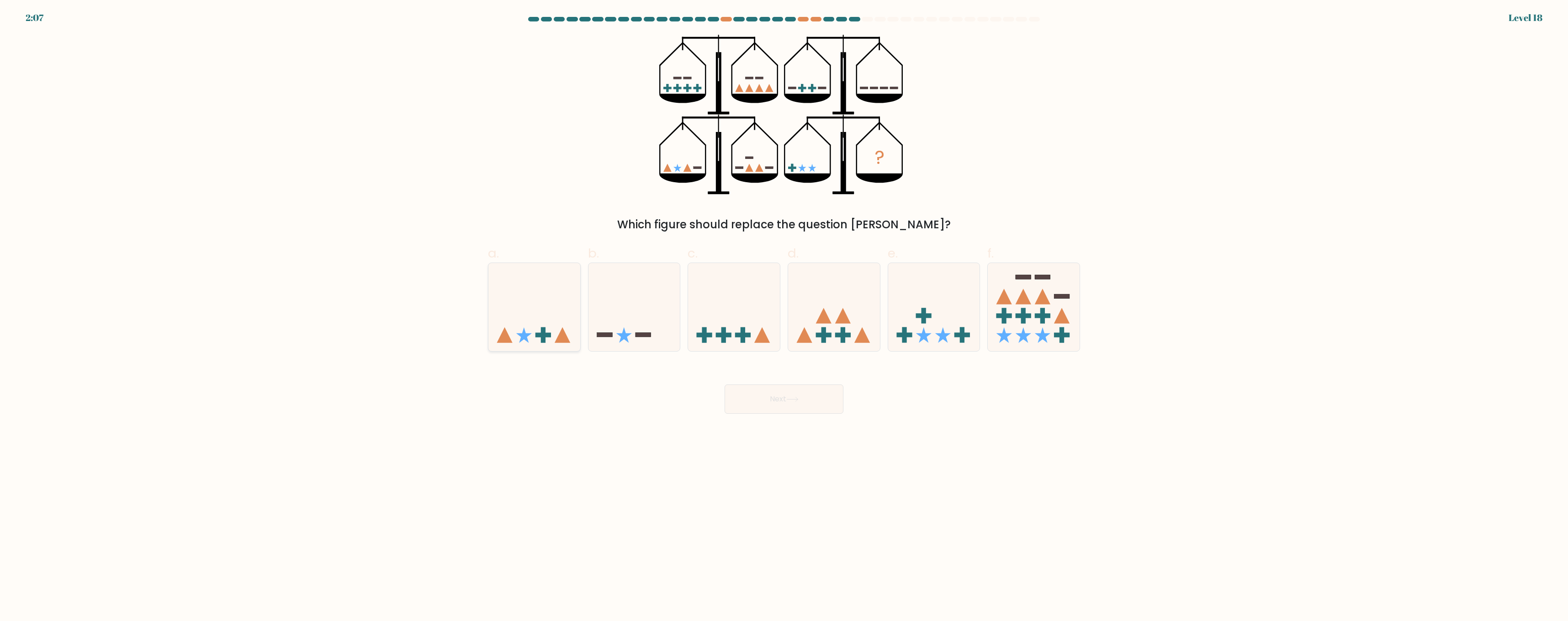
click at [539, 335] on rect at bounding box center [544, 335] width 16 height 5
click at [784, 316] on input "a." at bounding box center [784, 313] width 1 height 6
radio input "true"
click at [744, 397] on button "Next" at bounding box center [783, 399] width 119 height 29
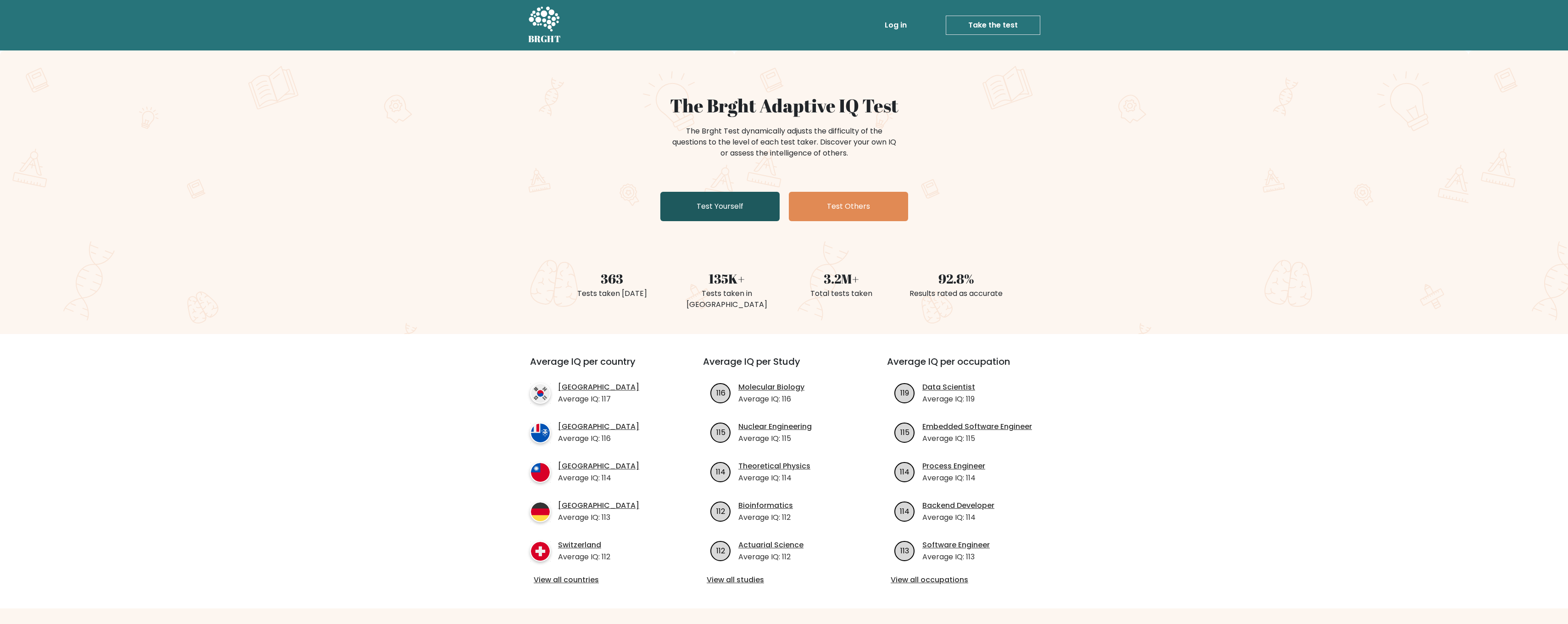
click at [716, 219] on link "Test Yourself" at bounding box center [720, 207] width 119 height 29
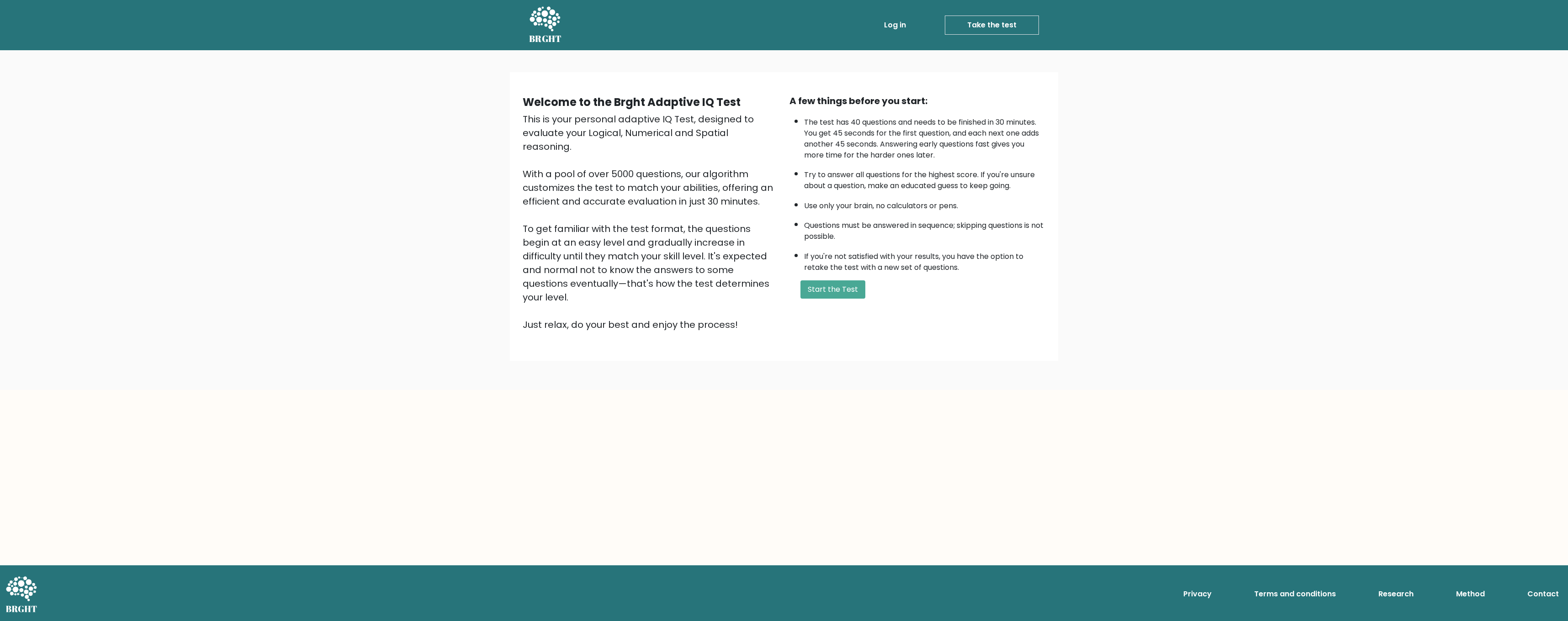
click at [870, 283] on form "Start the Test" at bounding box center [917, 290] width 256 height 18
click at [849, 288] on button "Start the Test" at bounding box center [833, 290] width 65 height 18
click at [827, 295] on button "Start the Test" at bounding box center [833, 290] width 65 height 18
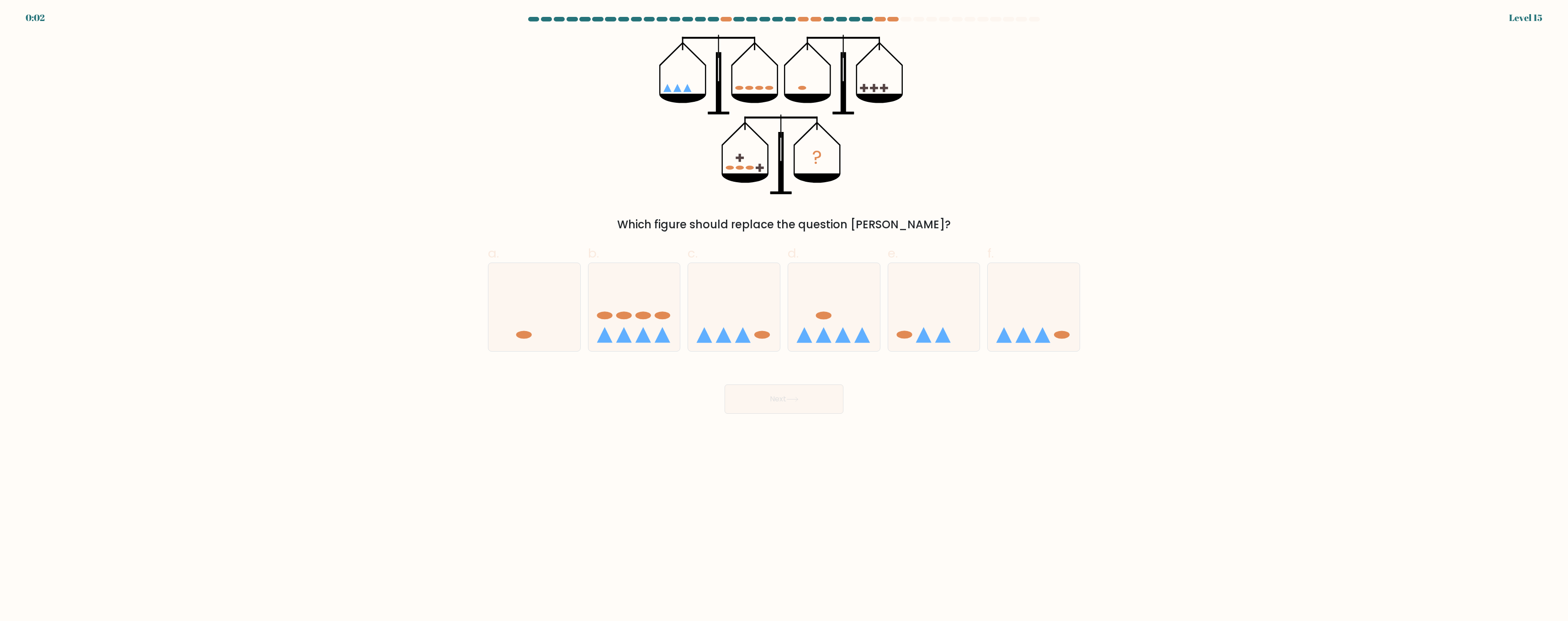
click at [863, 20] on div at bounding box center [867, 19] width 11 height 5
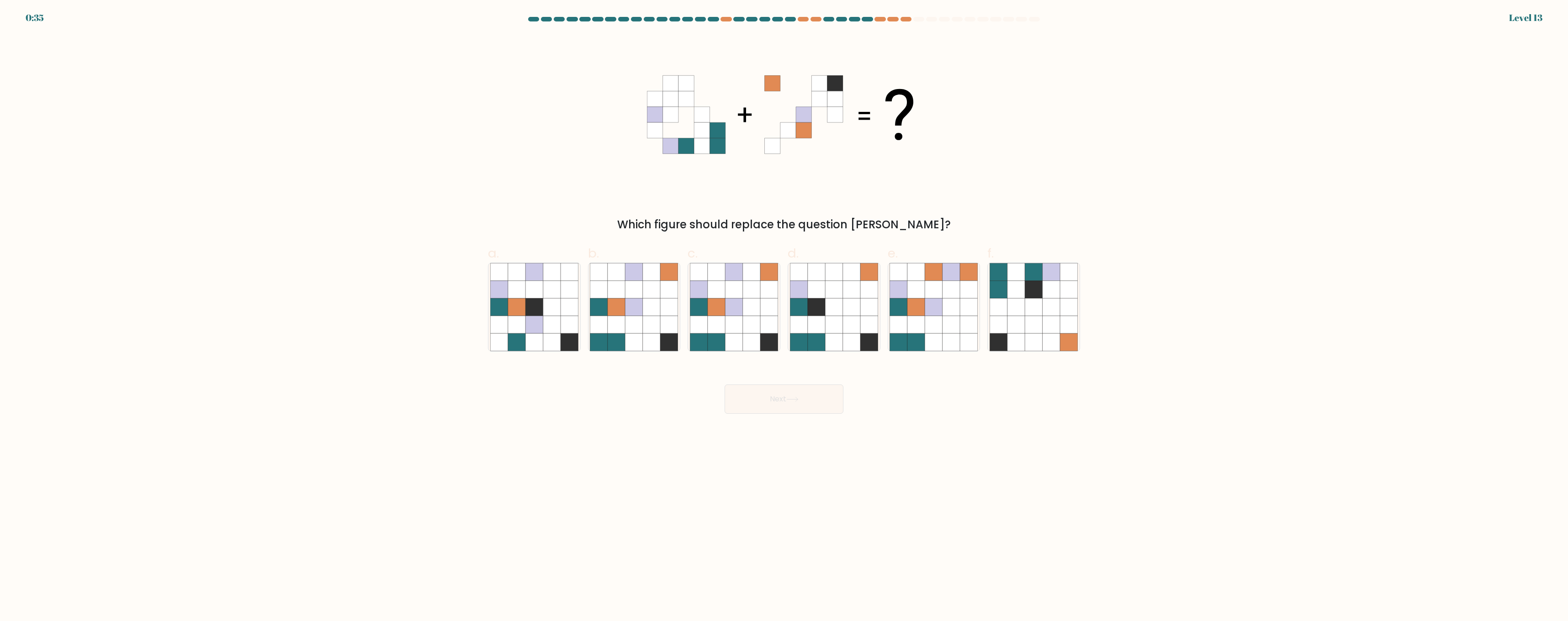
click at [1535, 15] on div "Level 13" at bounding box center [1525, 18] width 33 height 14
